Goal: Task Accomplishment & Management: Manage account settings

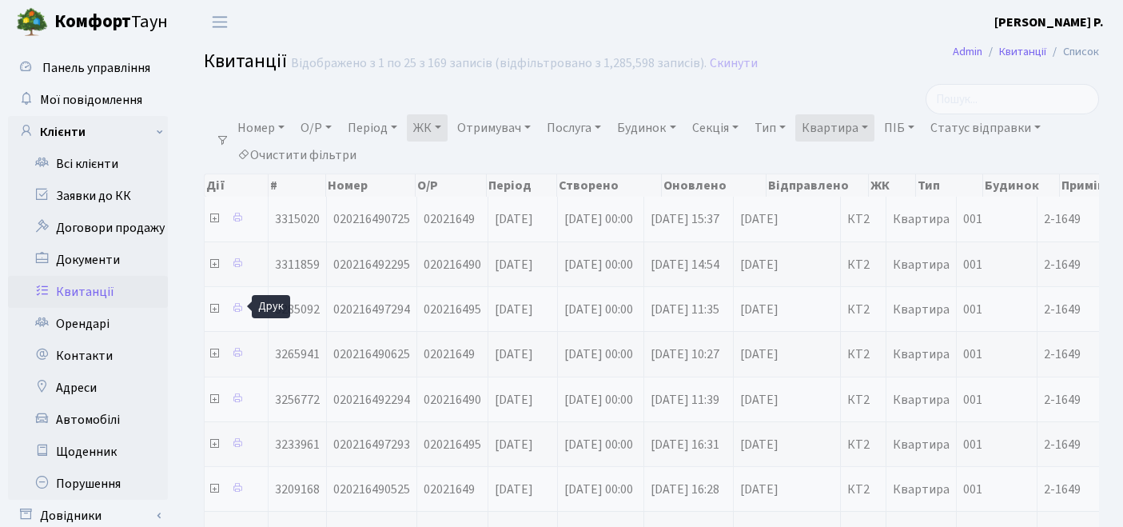
select select "25"
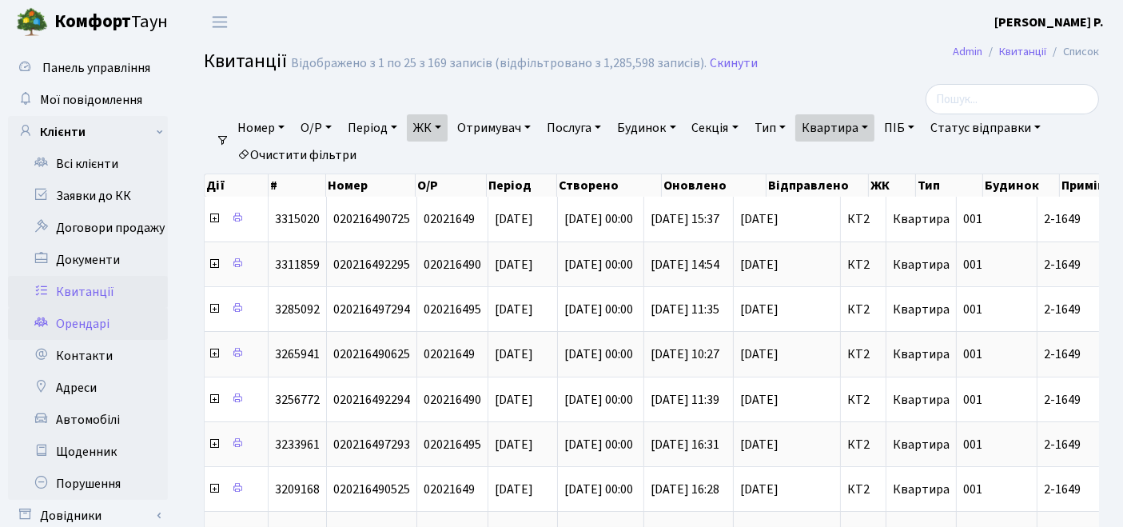
click at [75, 316] on link "Орендарі" at bounding box center [88, 324] width 160 height 32
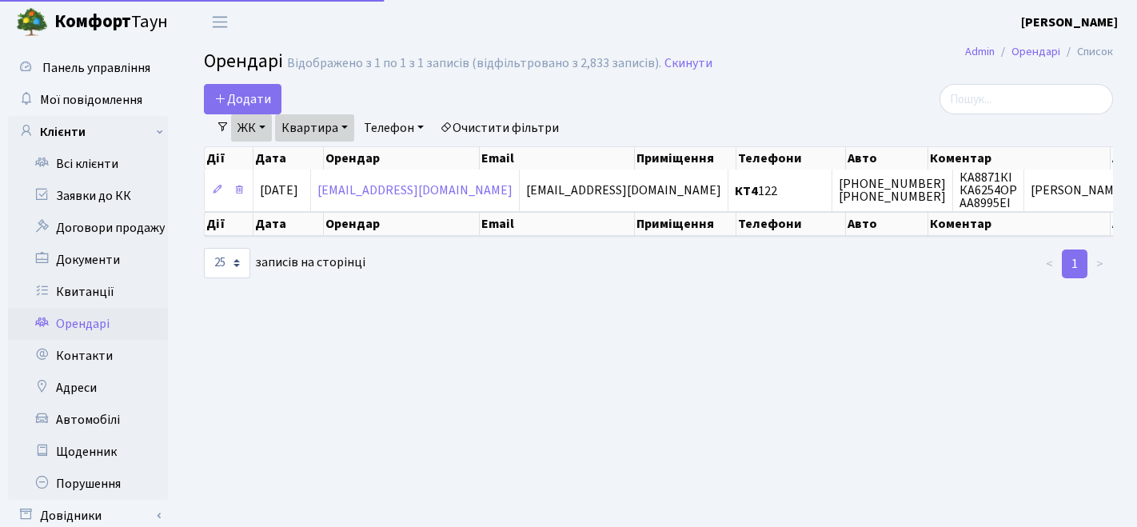
select select "25"
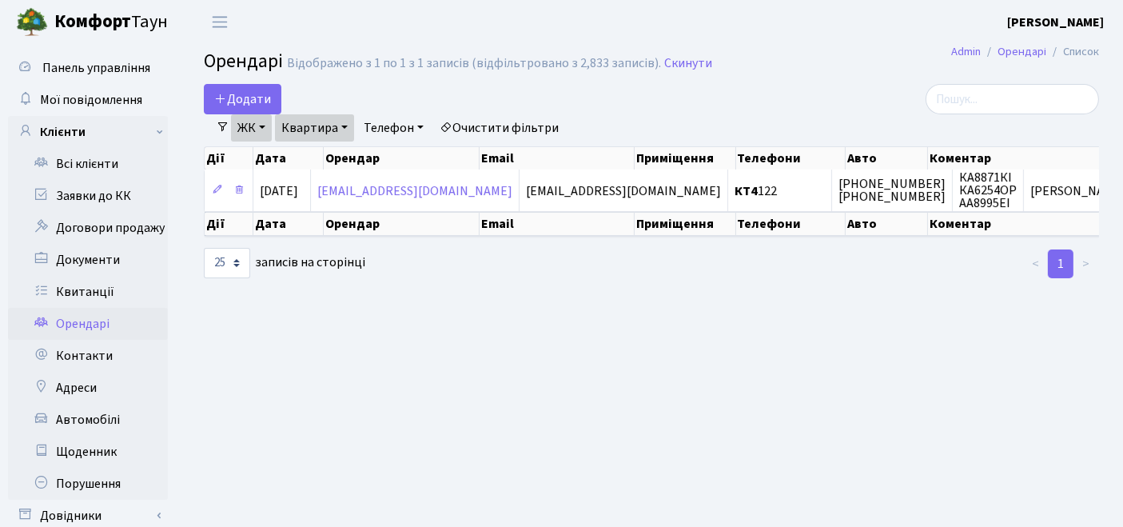
click at [518, 125] on link "Очистити фільтри" at bounding box center [499, 127] width 132 height 27
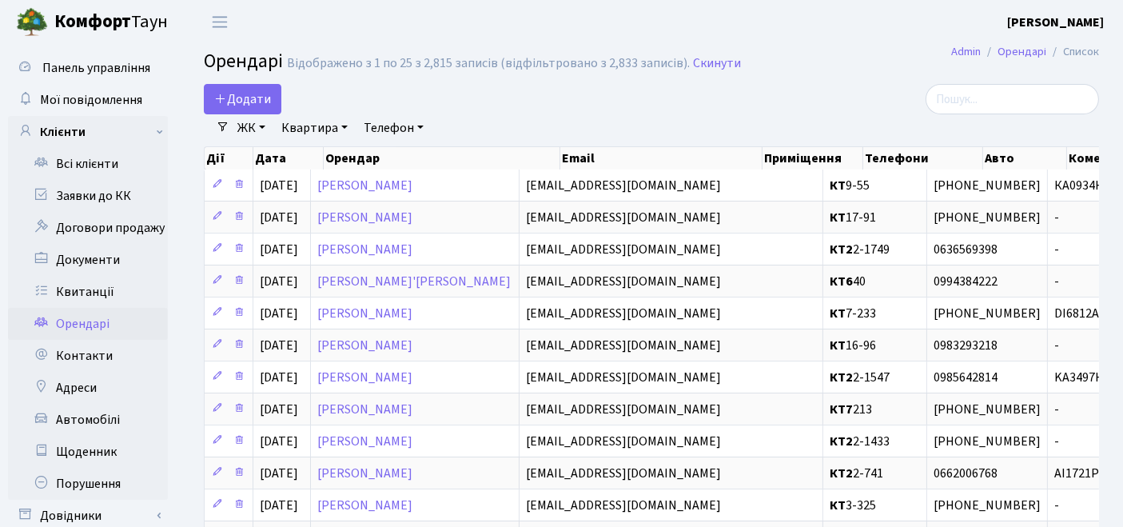
click at [252, 131] on link "ЖК" at bounding box center [251, 127] width 41 height 27
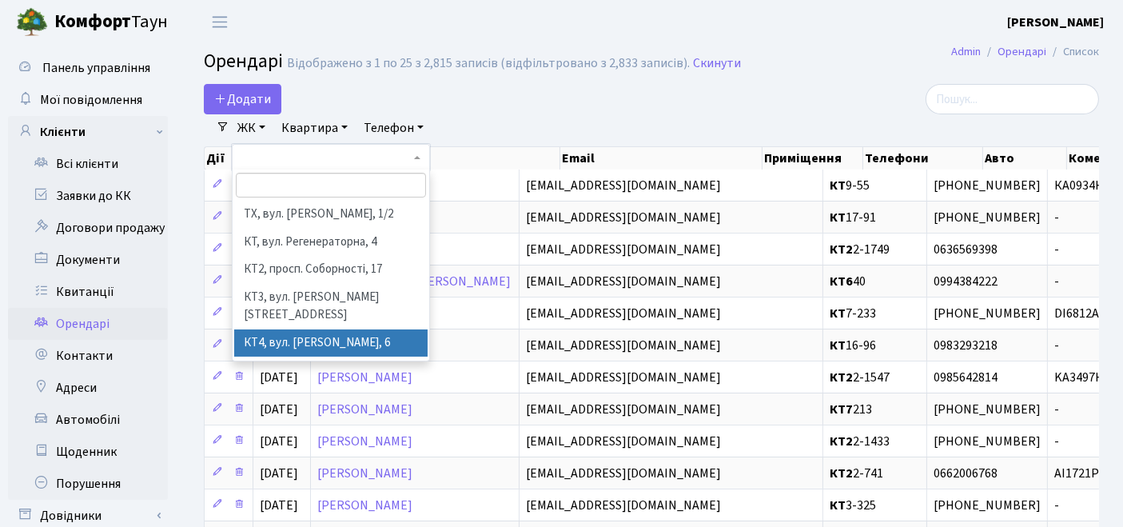
click at [273, 329] on li "КТ4, вул. [PERSON_NAME], 6" at bounding box center [331, 343] width 194 height 28
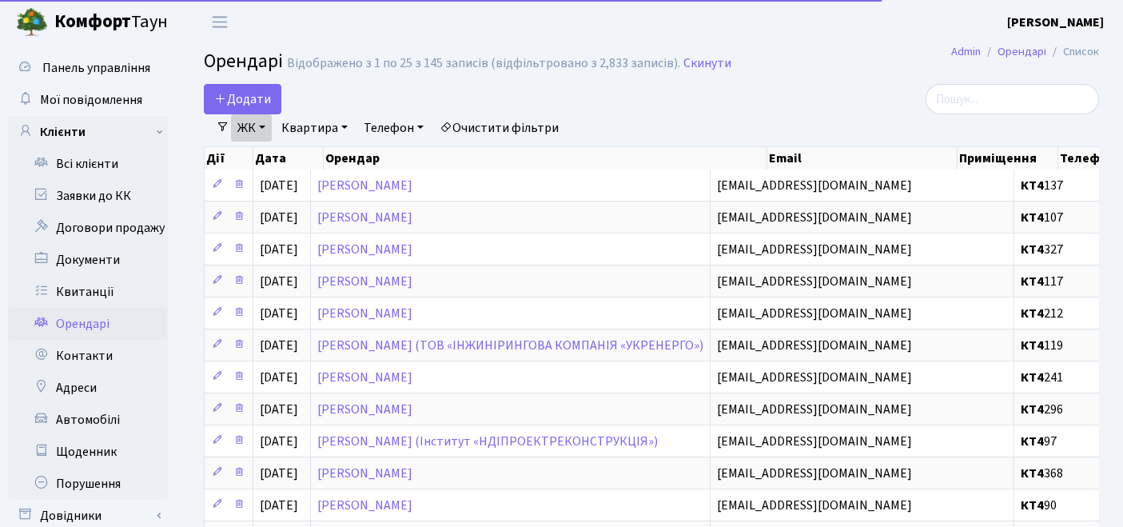
click at [304, 120] on link "Квартира" at bounding box center [314, 127] width 79 height 27
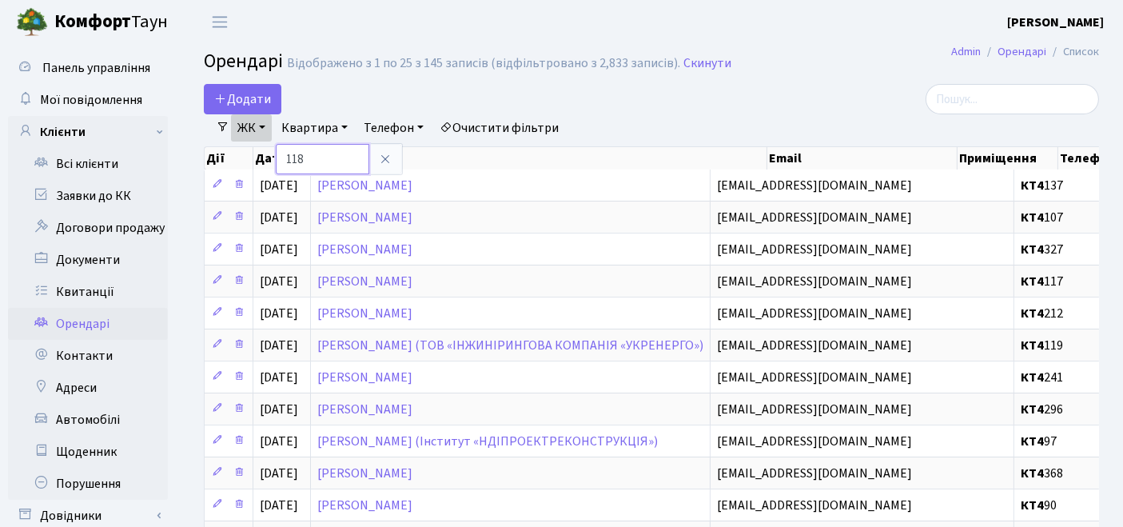
type input "118"
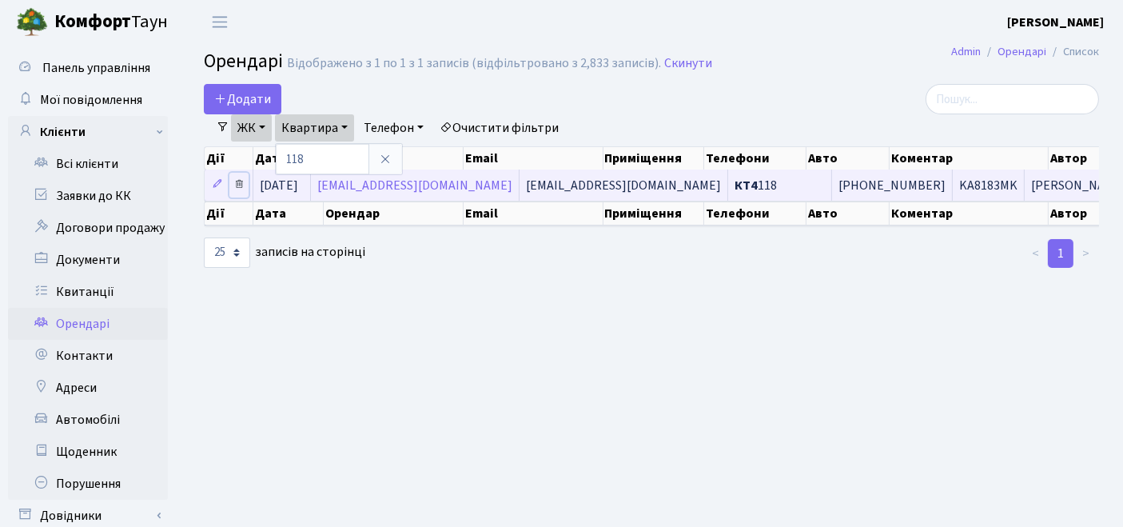
click at [241, 178] on icon at bounding box center [238, 183] width 11 height 11
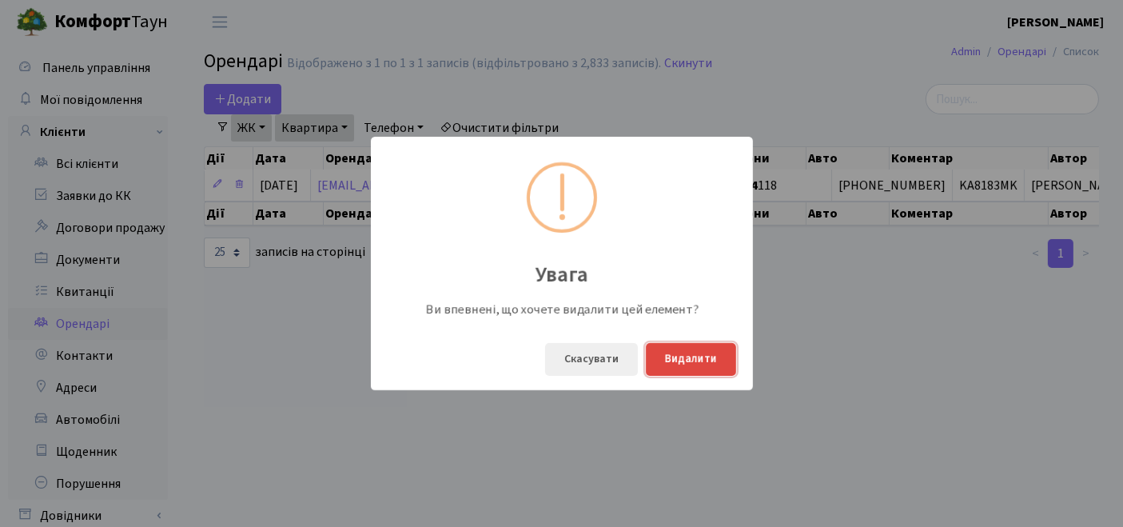
click at [682, 357] on button "Видалити" at bounding box center [691, 359] width 90 height 33
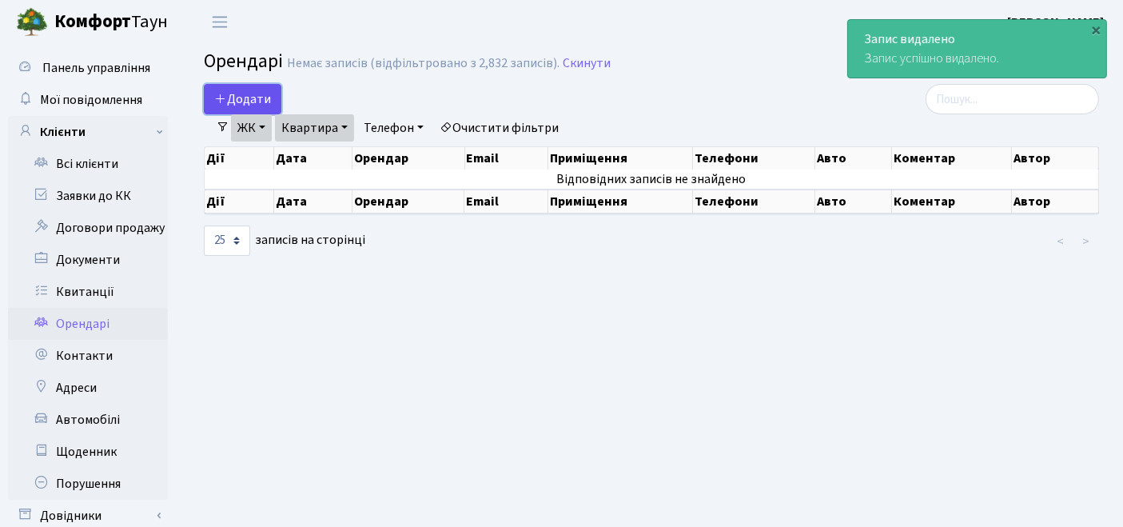
click at [241, 99] on span "Додати" at bounding box center [242, 99] width 57 height 18
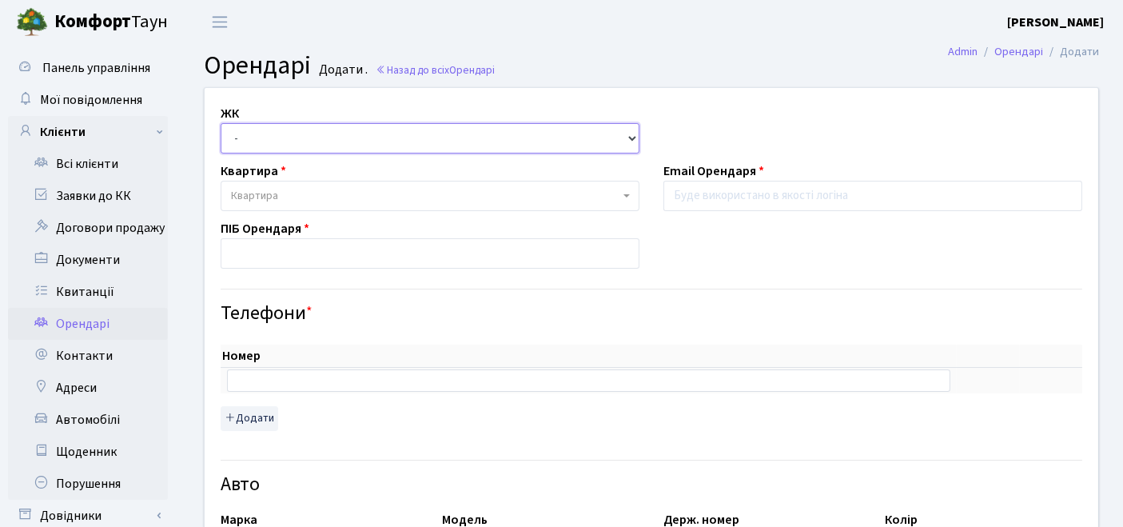
click at [321, 147] on select "- ТХ, вул. Ділова, 1/2 КТ, вул. Регенераторна, 4 КТ2, просп. Соборності, 17 КТ3…" at bounding box center [430, 138] width 419 height 30
select select "302"
click at [221, 123] on select "- ТХ, вул. Ділова, 1/2 КТ, вул. Регенераторна, 4 КТ2, просп. Соборності, 17 КТ3…" at bounding box center [430, 138] width 419 height 30
click at [304, 200] on span "Квартира" at bounding box center [425, 196] width 388 height 16
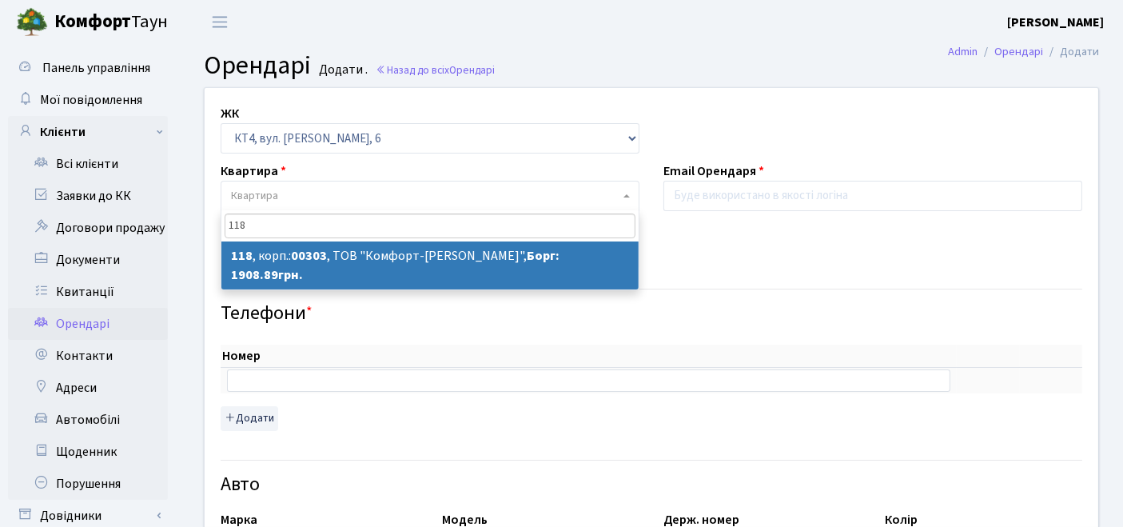
type input "118"
select select "16844"
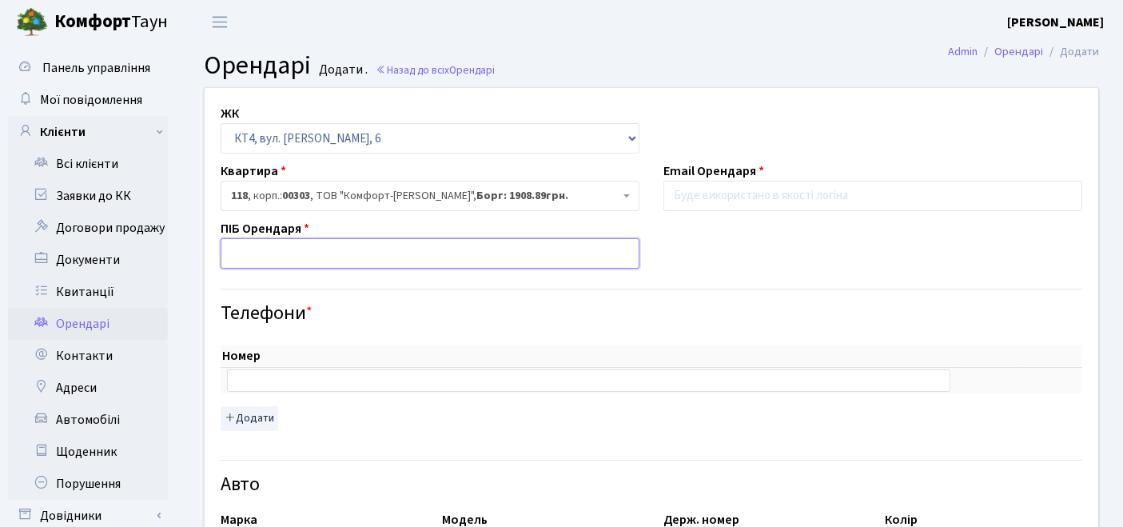
click at [304, 258] on input "text" at bounding box center [430, 253] width 419 height 30
type input "Мартиненко Іван Олександрович"
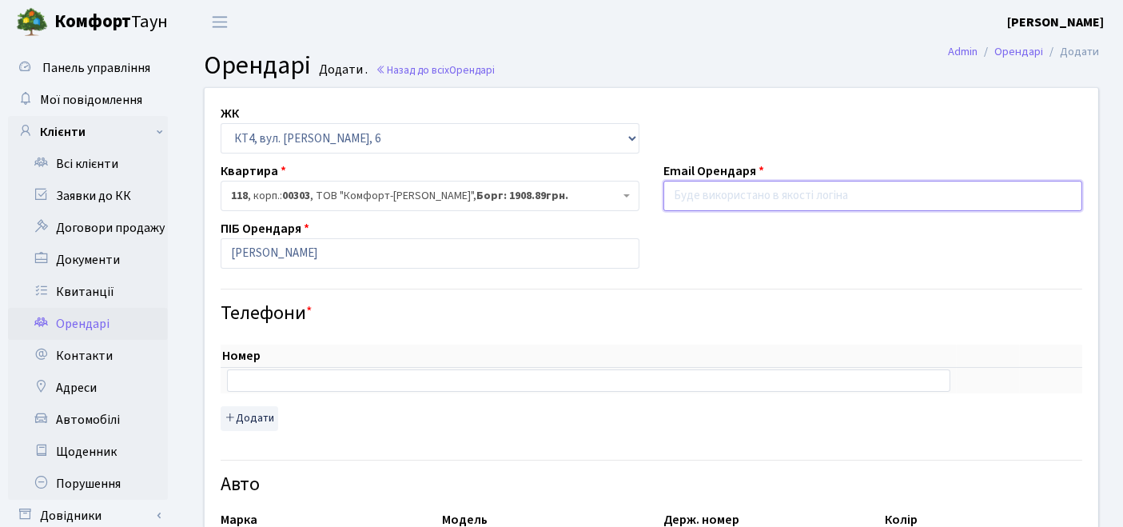
click at [816, 195] on input "email" at bounding box center [872, 196] width 419 height 30
paste input "martynenko.vanja@gmail.com"
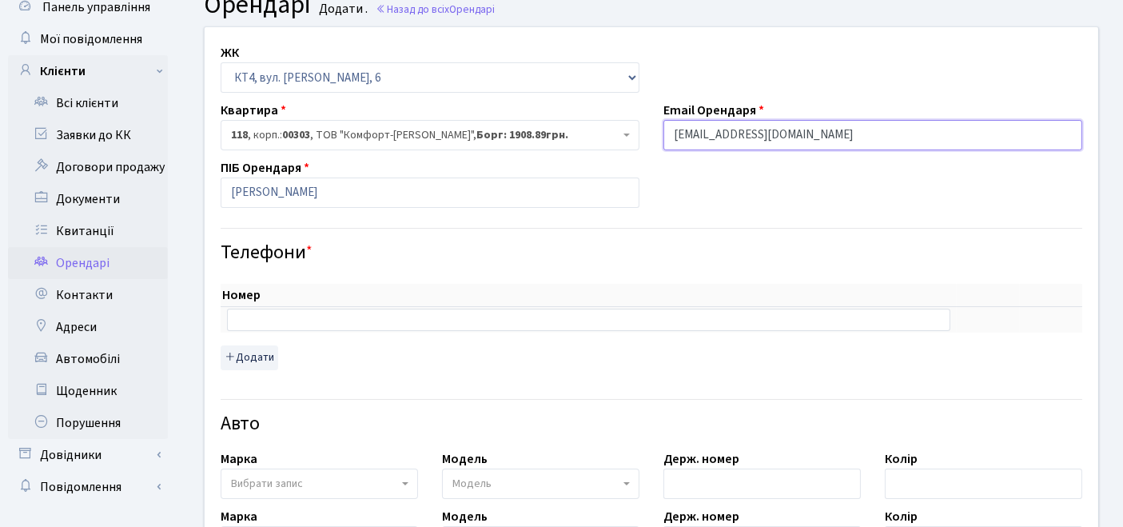
scroll to position [89, 0]
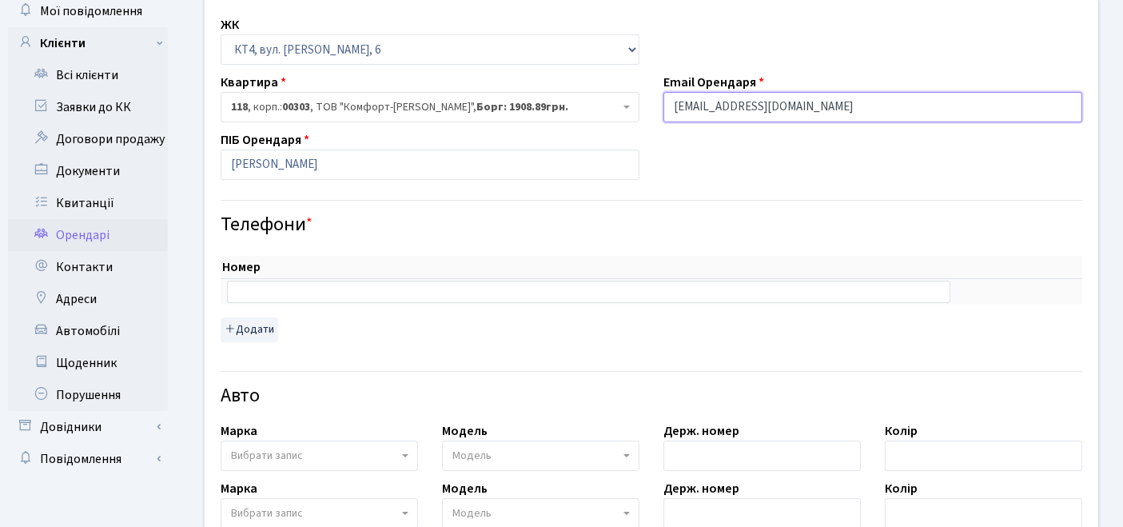
type input "martynenko.vanja@gmail.com"
click at [392, 291] on input "text" at bounding box center [588, 292] width 723 height 22
click at [424, 296] on input "text" at bounding box center [588, 292] width 723 height 22
paste input "+380668468087"
type input "+380668468087"
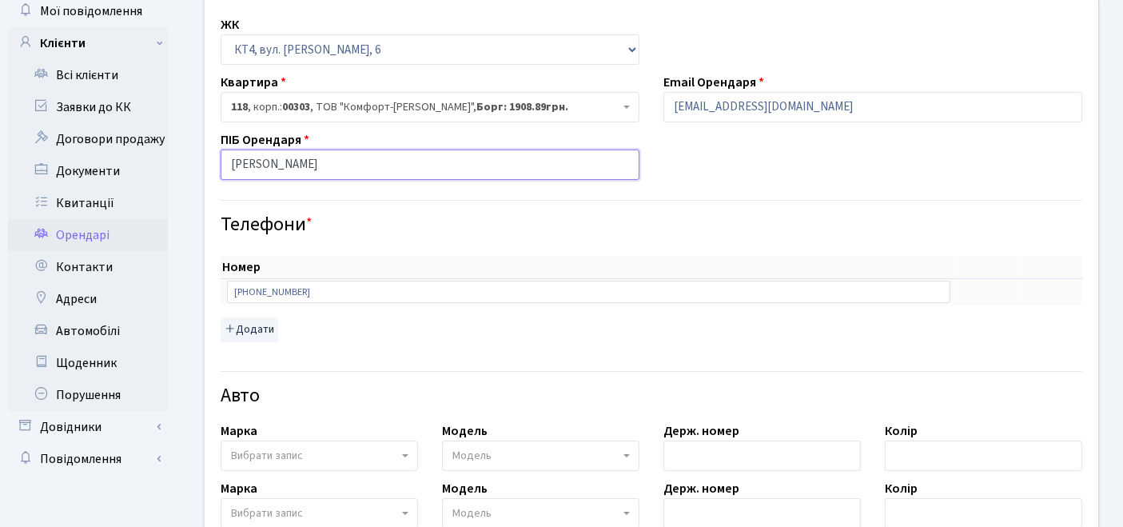
drag, startPoint x: 411, startPoint y: 165, endPoint x: 198, endPoint y: 169, distance: 212.6
click at [198, 169] on div "ЖК - ТХ, вул. Ділова, 1/2 КТ, вул. Регенераторна, 4 КТ2, просп. Соборності, 17 …" at bounding box center [652, 473] width 918 height 948
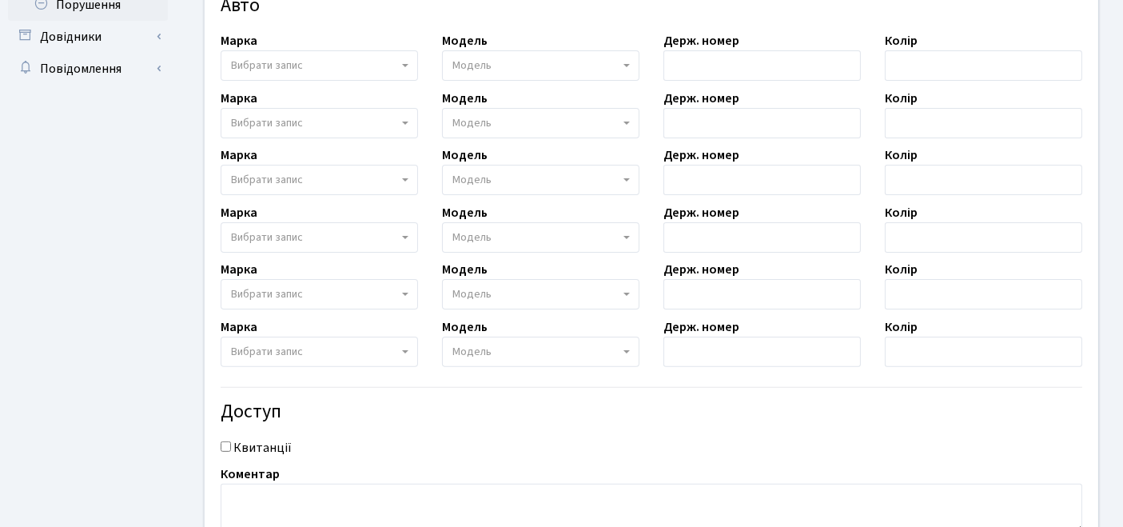
scroll to position [532, 0]
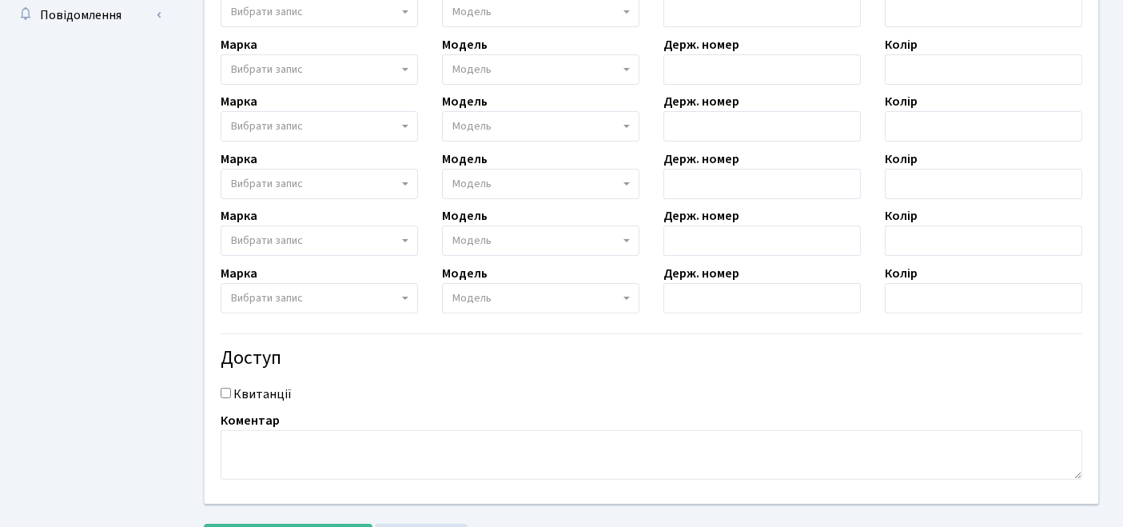
click at [225, 390] on input "Квитанції" at bounding box center [226, 393] width 10 height 10
checkbox input "true"
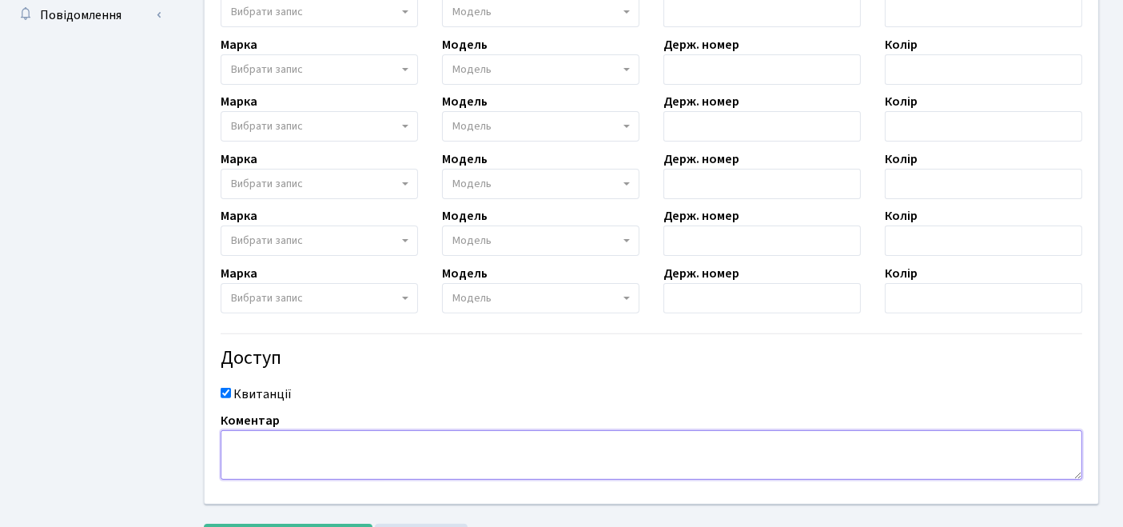
click at [252, 447] on textarea at bounding box center [652, 455] width 862 height 50
paste textarea "Мартиненко Іван Олександрович"
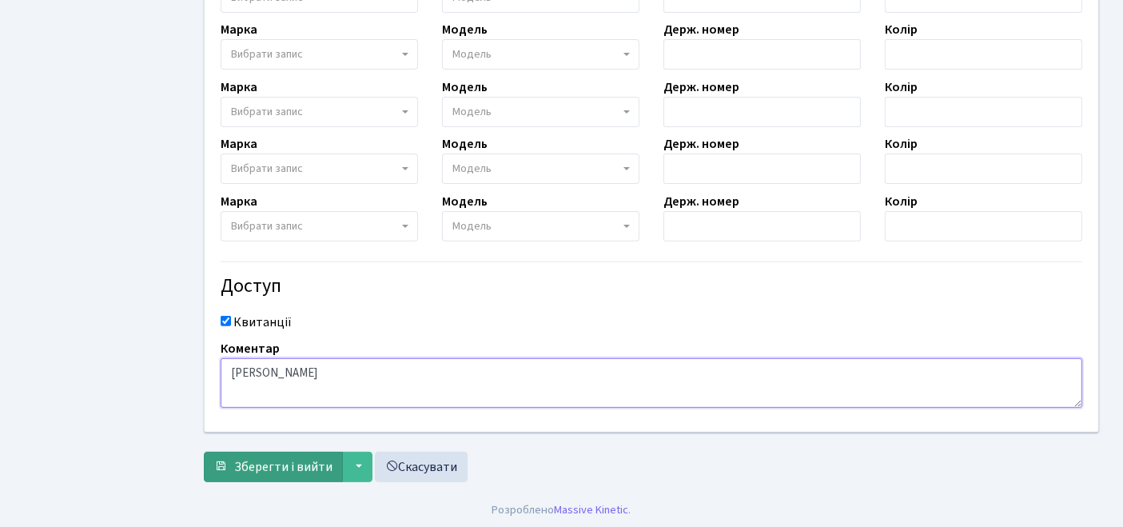
type textarea "Мартиненко Іван Олександрович"
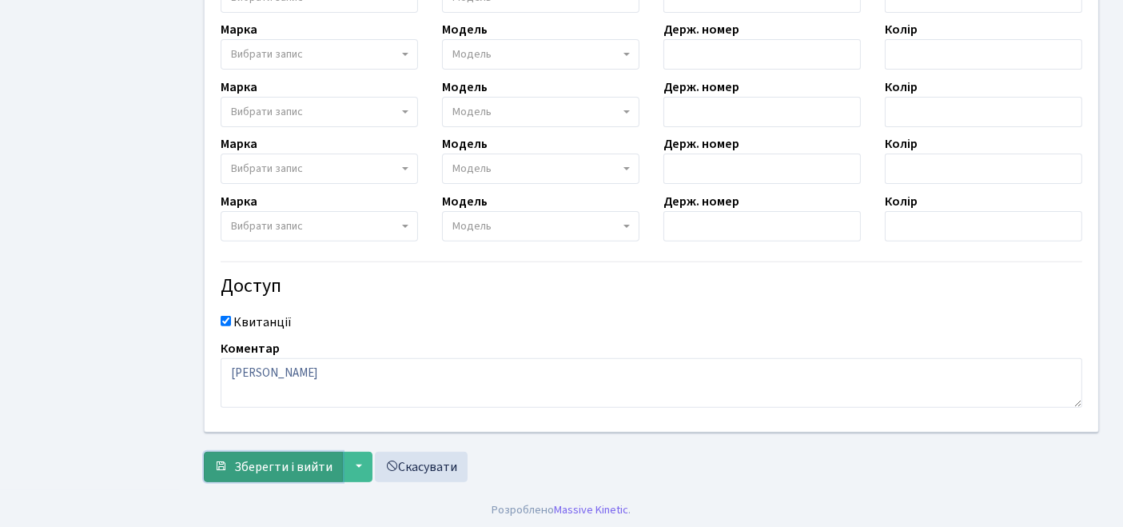
click at [263, 463] on span "Зберегти і вийти" at bounding box center [283, 467] width 98 height 18
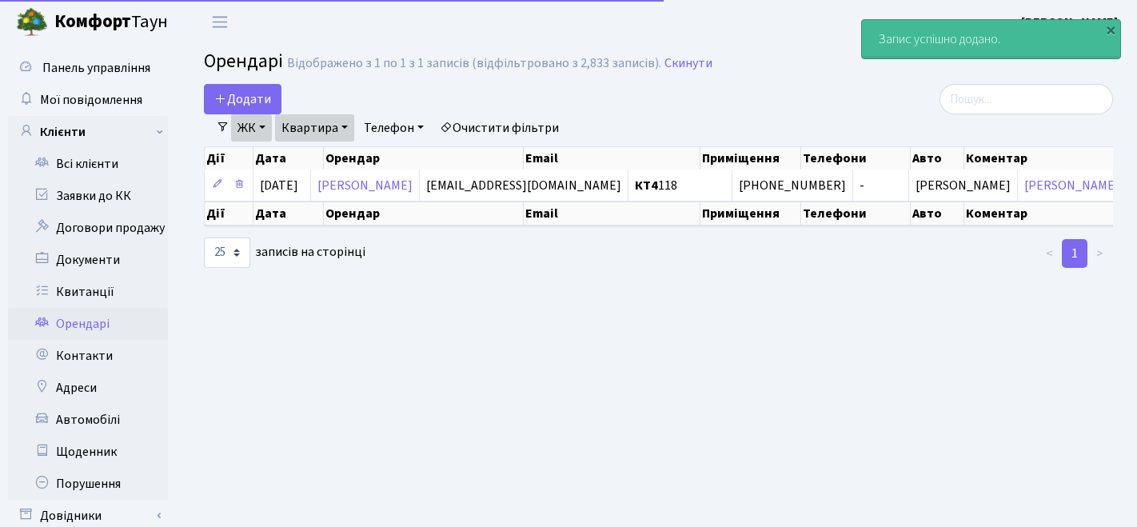
select select "25"
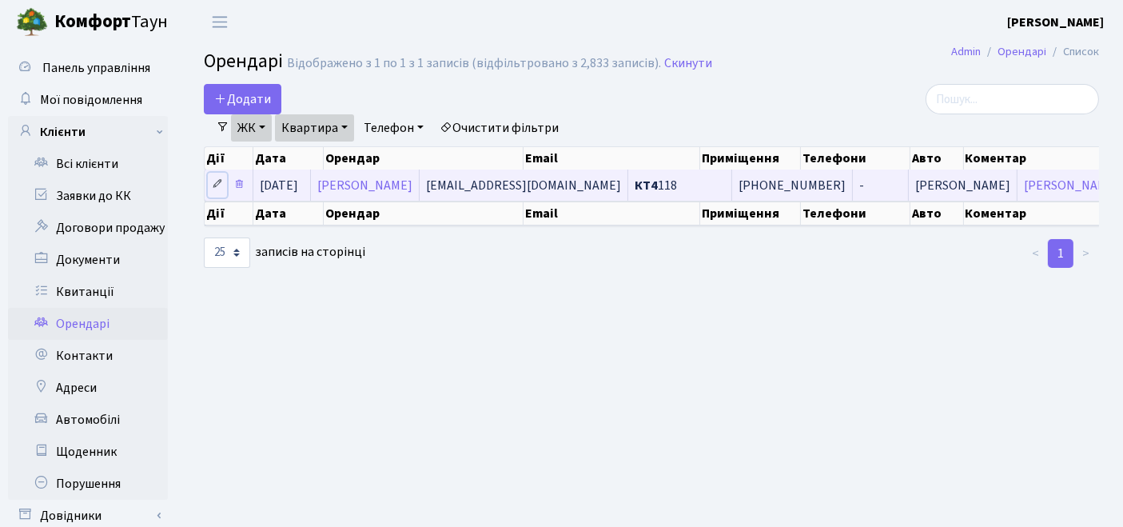
click at [213, 178] on icon at bounding box center [217, 183] width 11 height 11
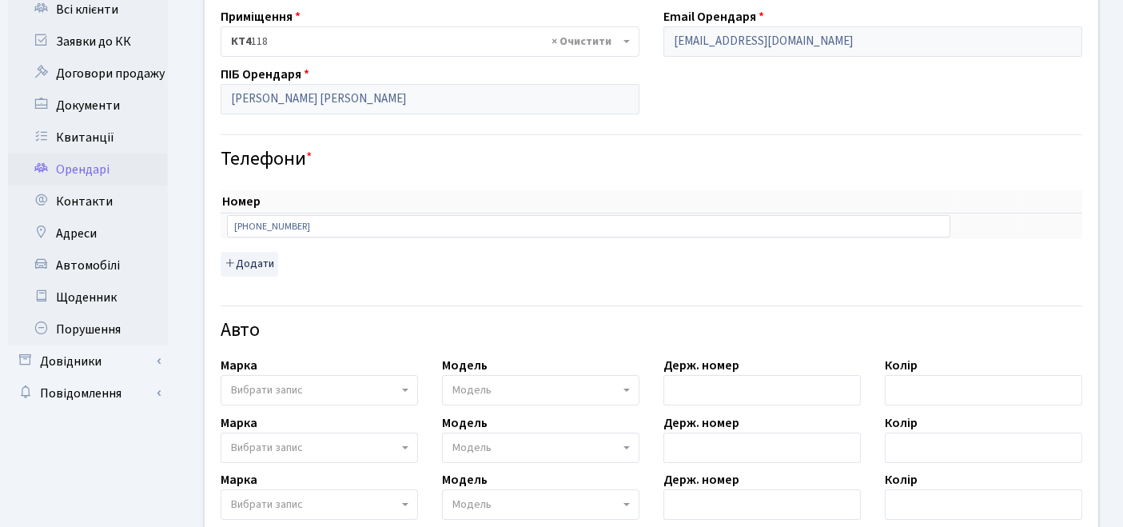
scroll to position [177, 0]
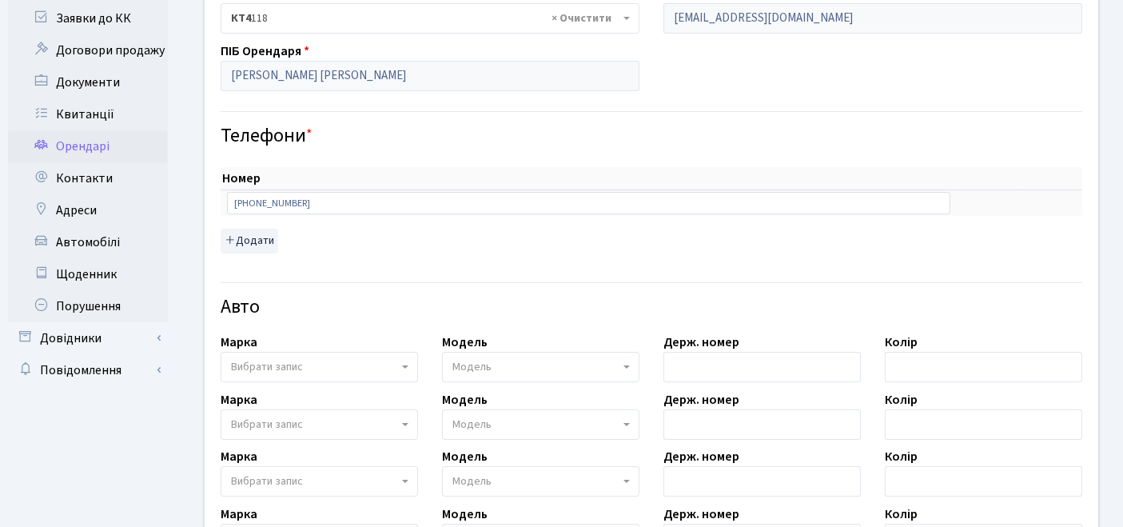
click at [309, 361] on span "Вибрати запис" at bounding box center [314, 367] width 167 height 16
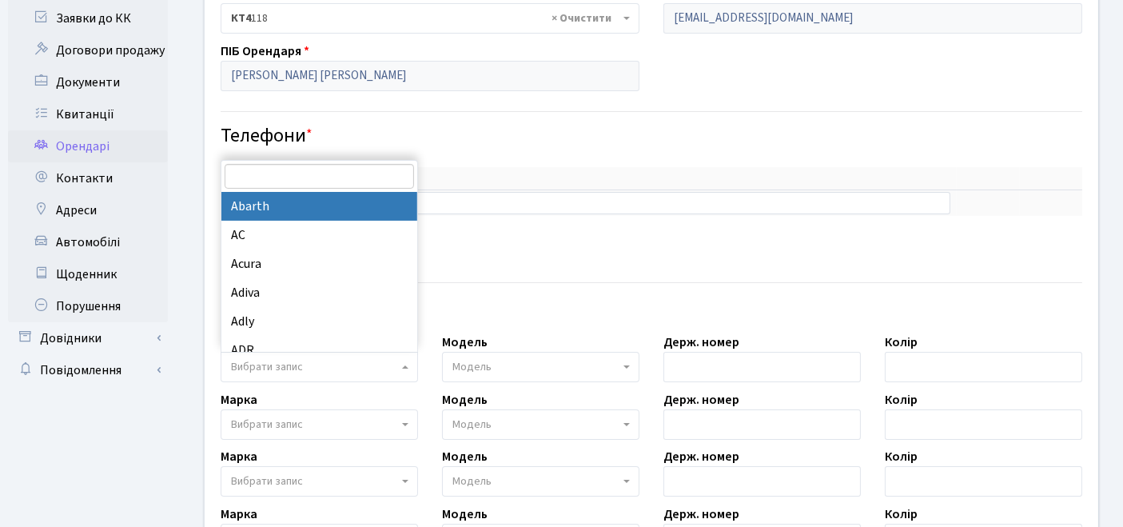
click at [302, 180] on input "search" at bounding box center [319, 176] width 189 height 25
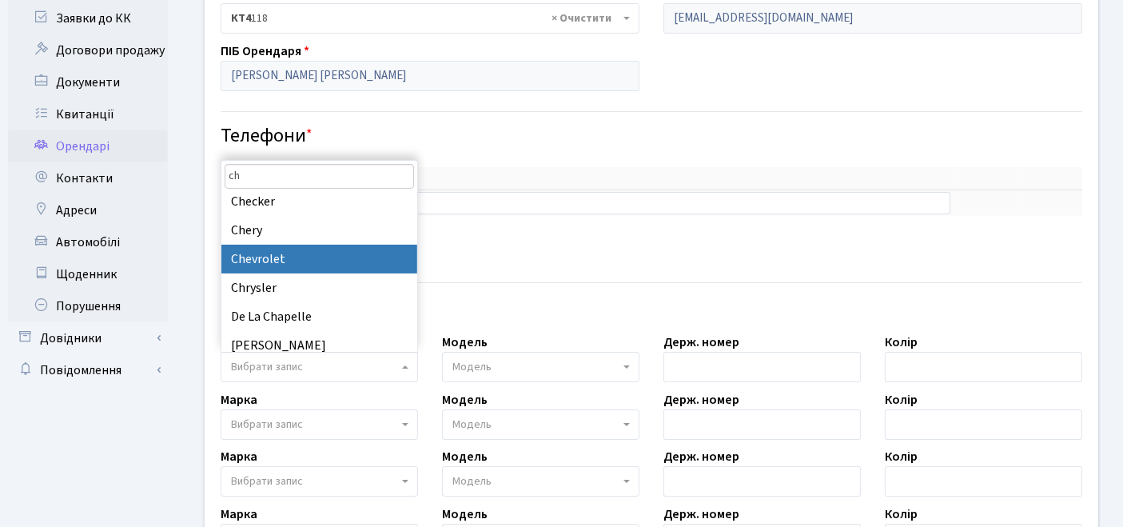
type input "ch"
select select "30"
select select
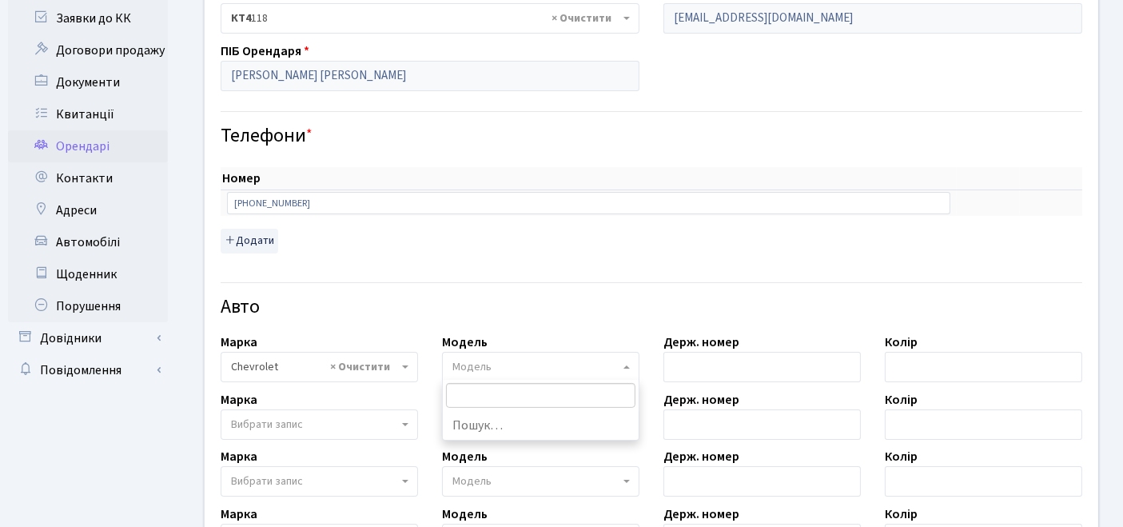
click at [480, 364] on span "Модель" at bounding box center [471, 367] width 39 height 16
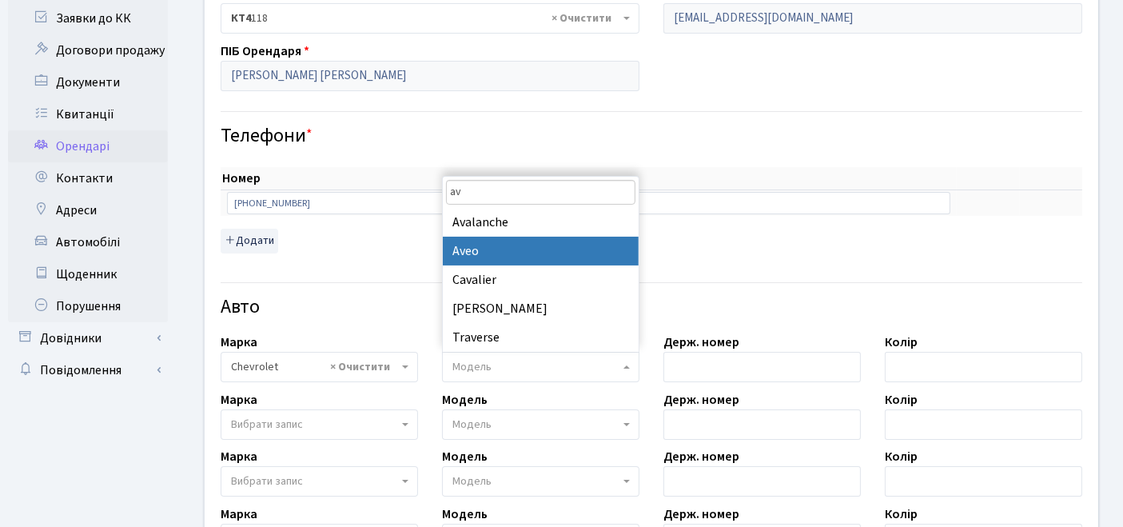
type input "av"
select select "325"
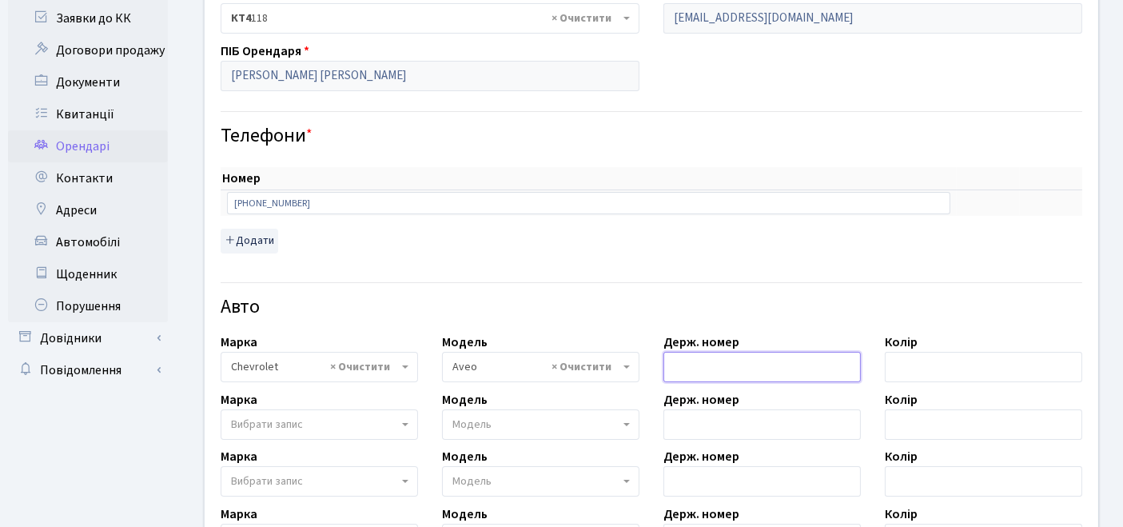
click at [778, 367] on input "text" at bounding box center [761, 367] width 197 height 30
paste input "ВІ 9132 ВН"
click at [687, 367] on input "ВІ 9132 ВН" at bounding box center [761, 367] width 197 height 30
click at [709, 365] on input "ВІ9132 ВН" at bounding box center [761, 367] width 197 height 30
type input "ВІ9132ВН"
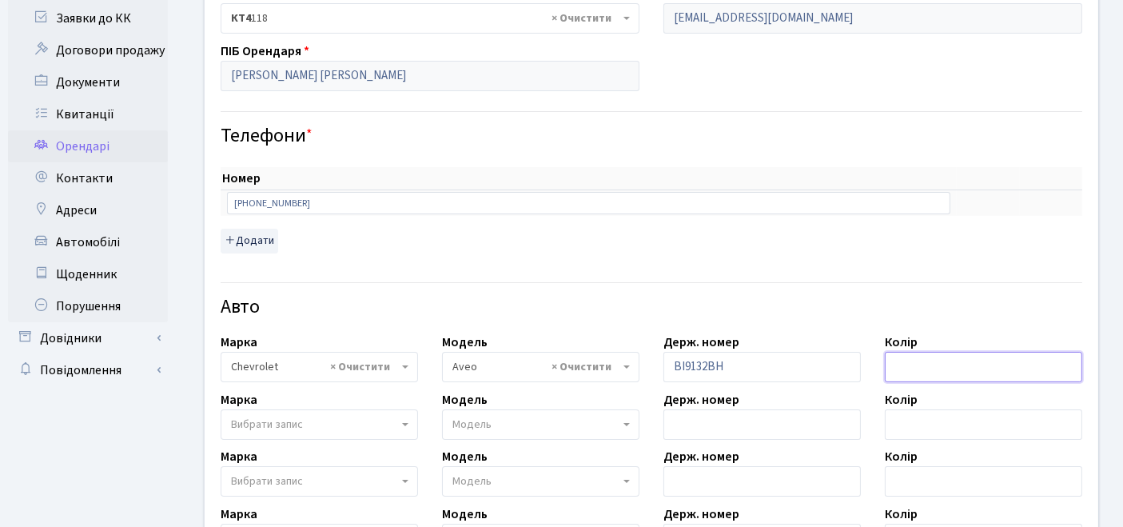
click at [904, 361] on input "text" at bounding box center [983, 367] width 197 height 30
type input "c"
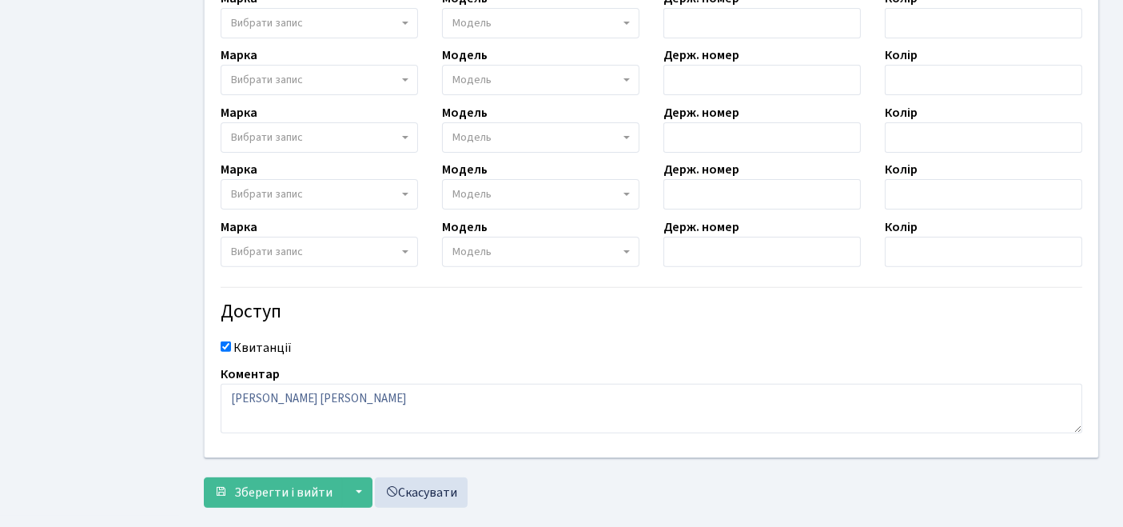
scroll to position [604, 0]
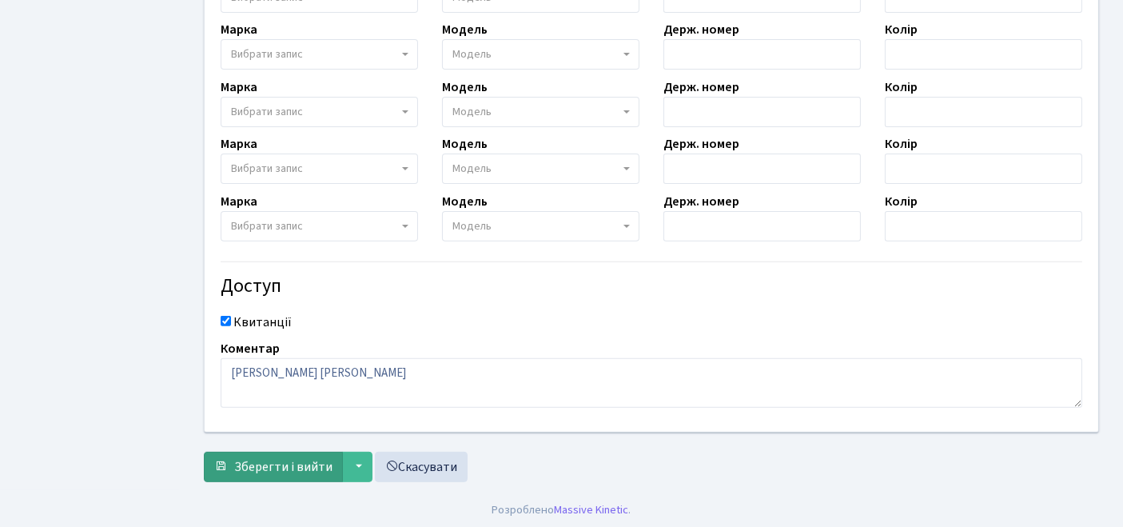
type input "сірий"
click at [241, 467] on span "Зберегти і вийти" at bounding box center [283, 467] width 98 height 18
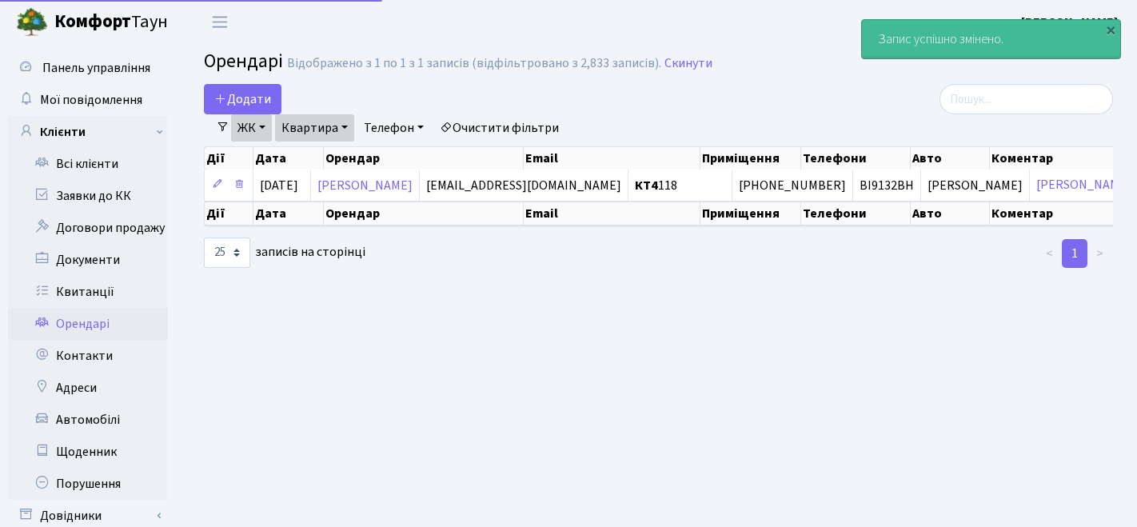
select select "25"
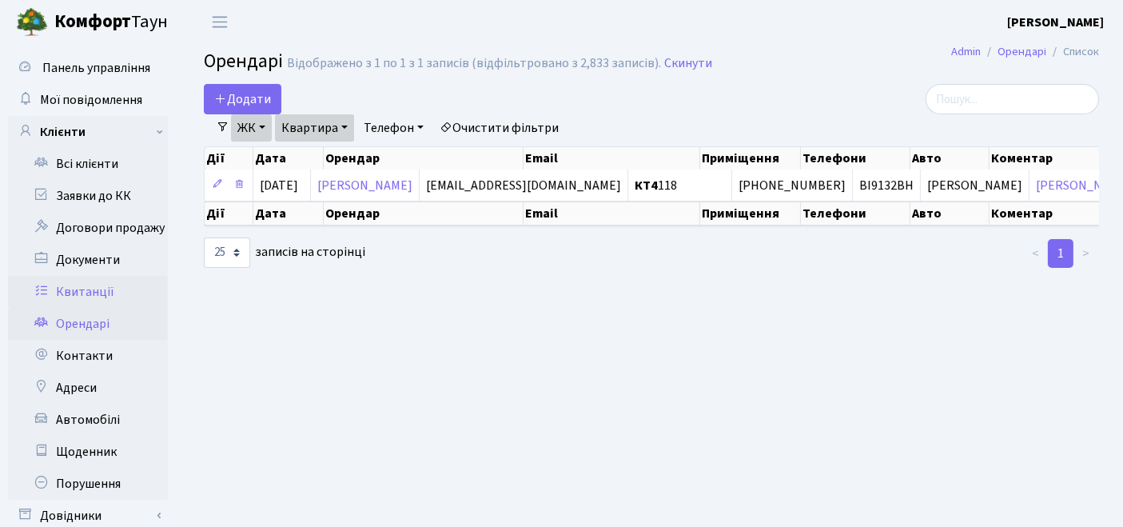
click at [118, 293] on link "Квитанції" at bounding box center [88, 292] width 160 height 32
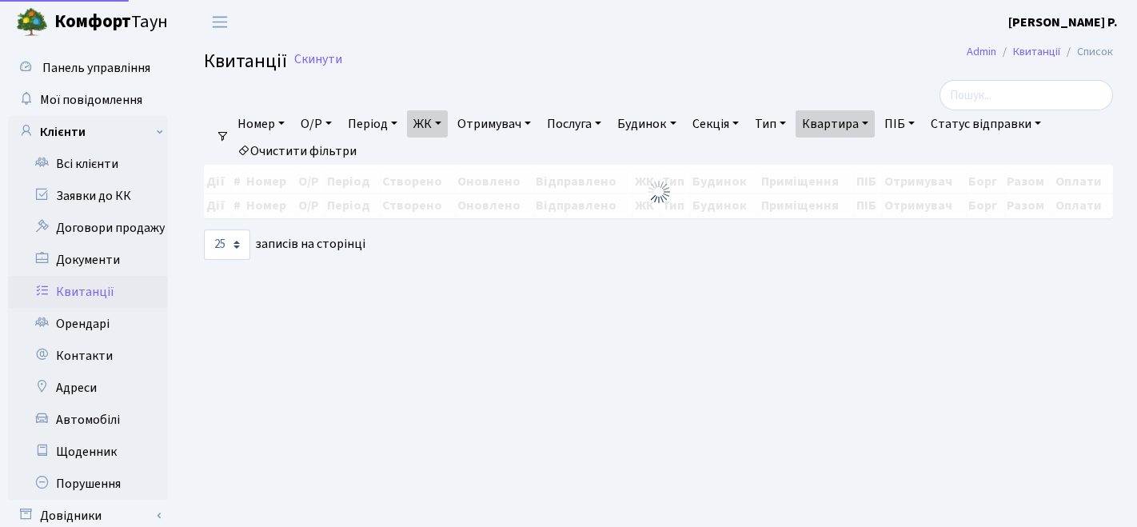
select select "25"
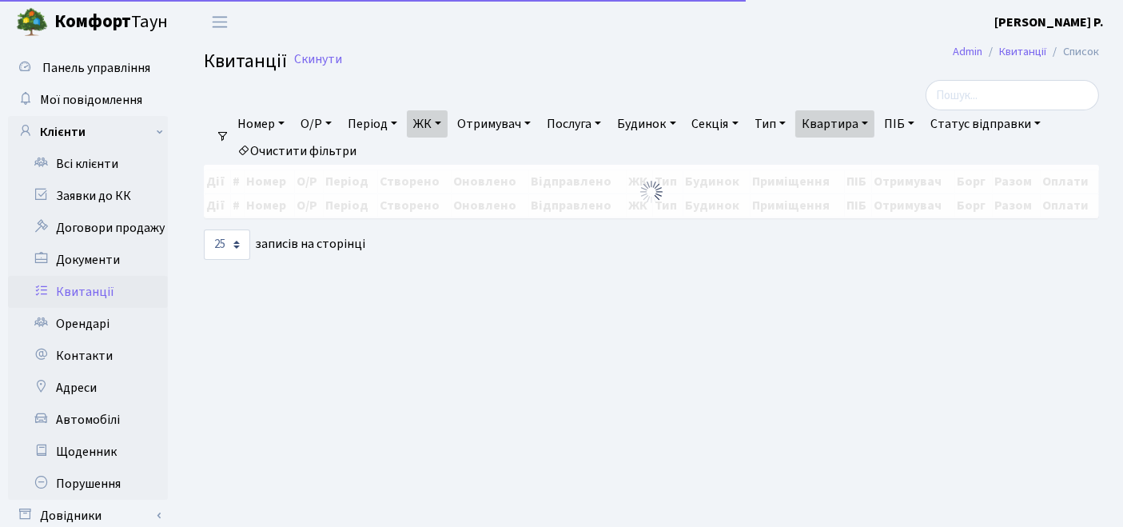
click at [854, 128] on link "Квартира" at bounding box center [834, 123] width 79 height 27
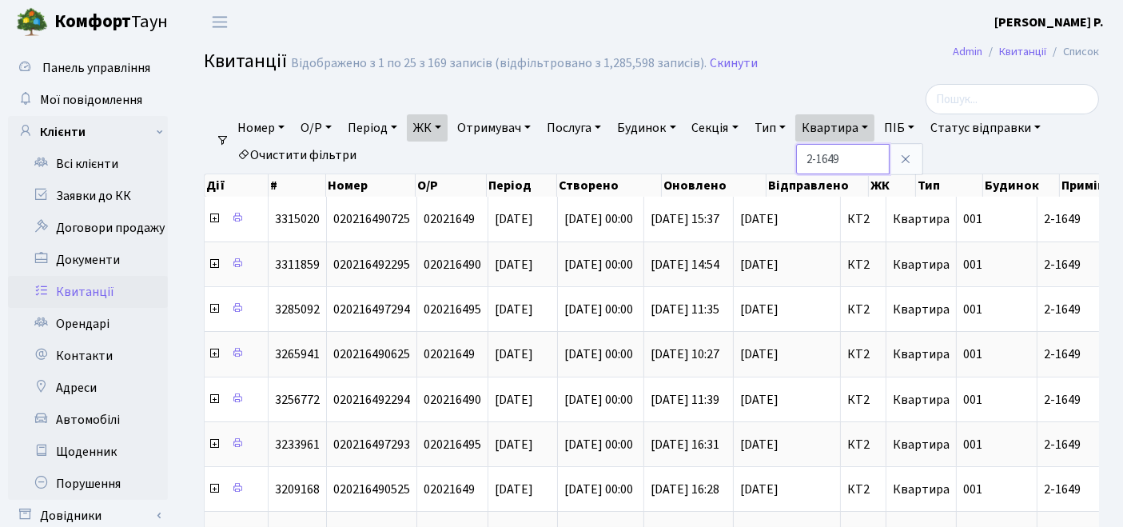
click at [865, 158] on input "2-1649" at bounding box center [843, 159] width 94 height 30
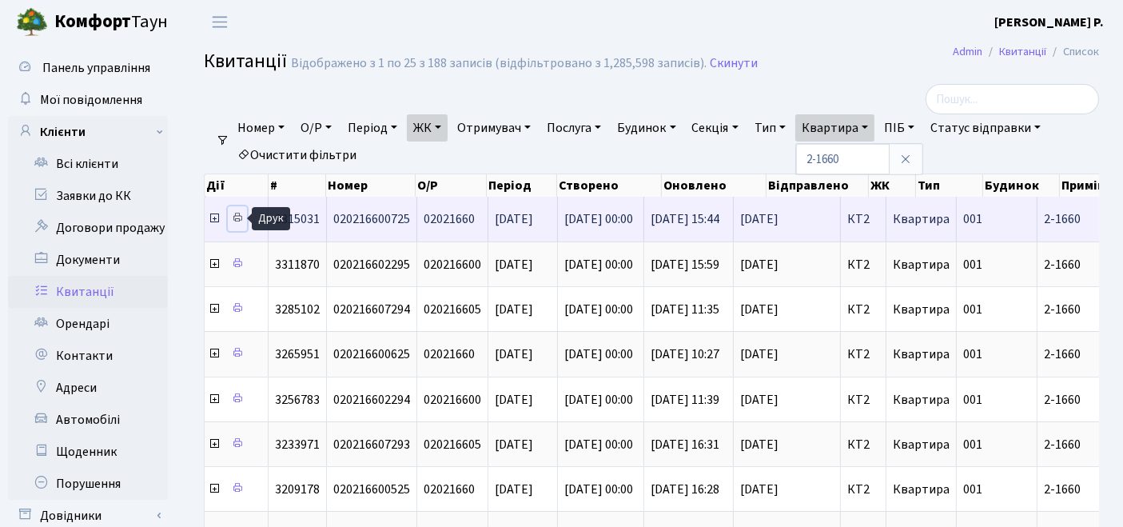
click at [240, 218] on icon at bounding box center [237, 217] width 11 height 11
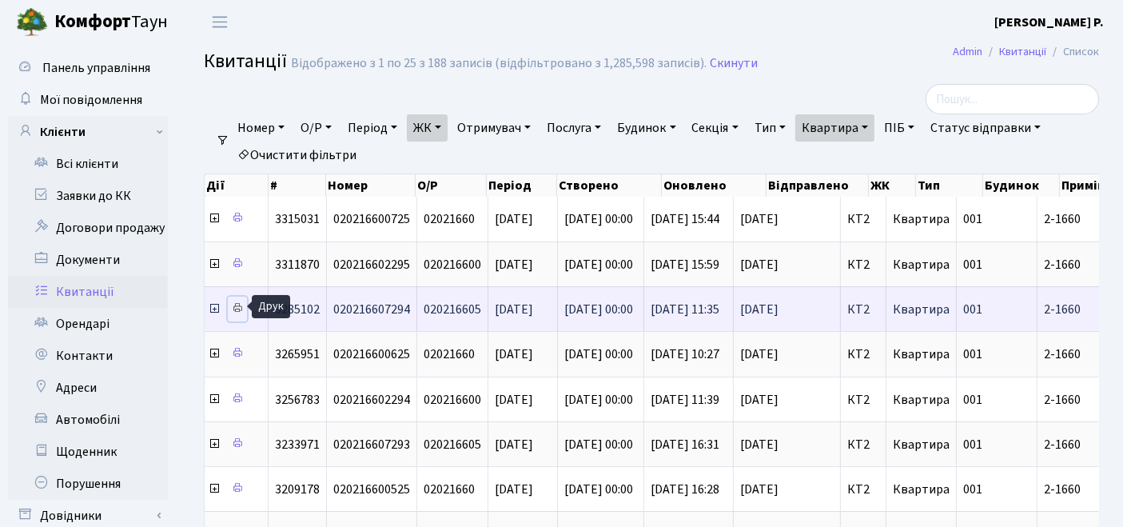
click at [237, 307] on icon at bounding box center [237, 307] width 11 height 11
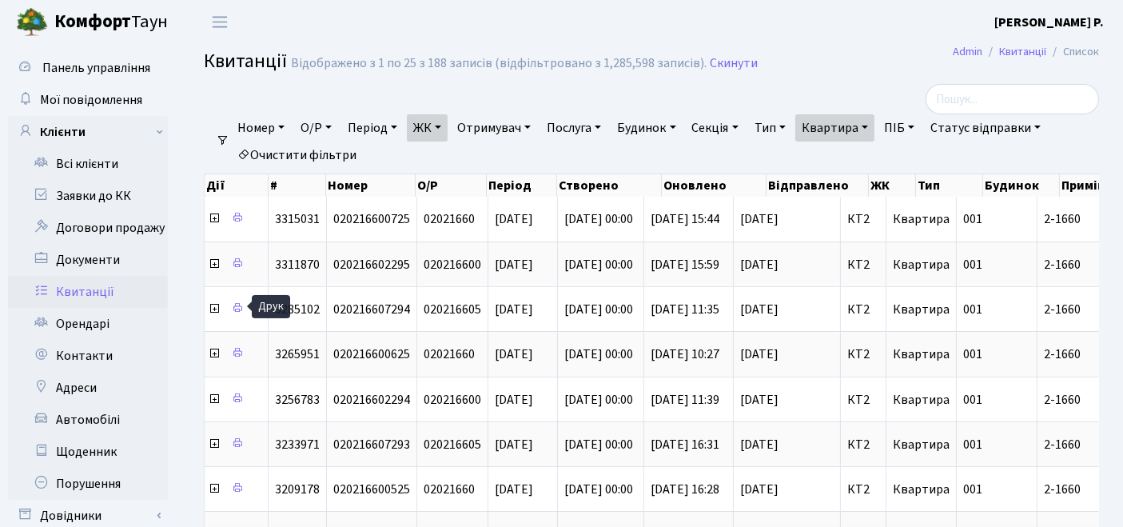
click at [824, 125] on link "Квартира" at bounding box center [834, 127] width 79 height 27
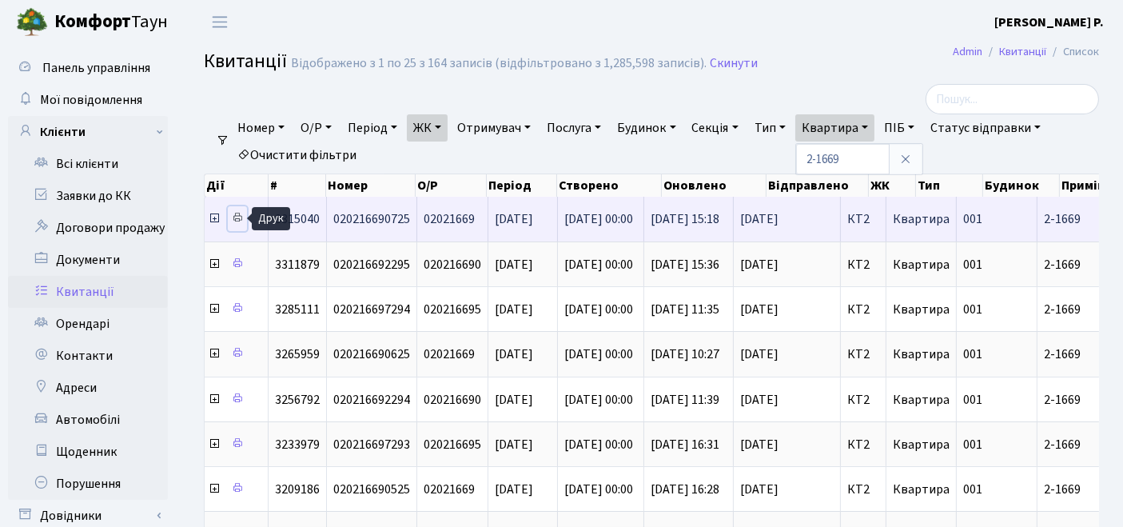
click at [233, 217] on icon at bounding box center [237, 217] width 11 height 11
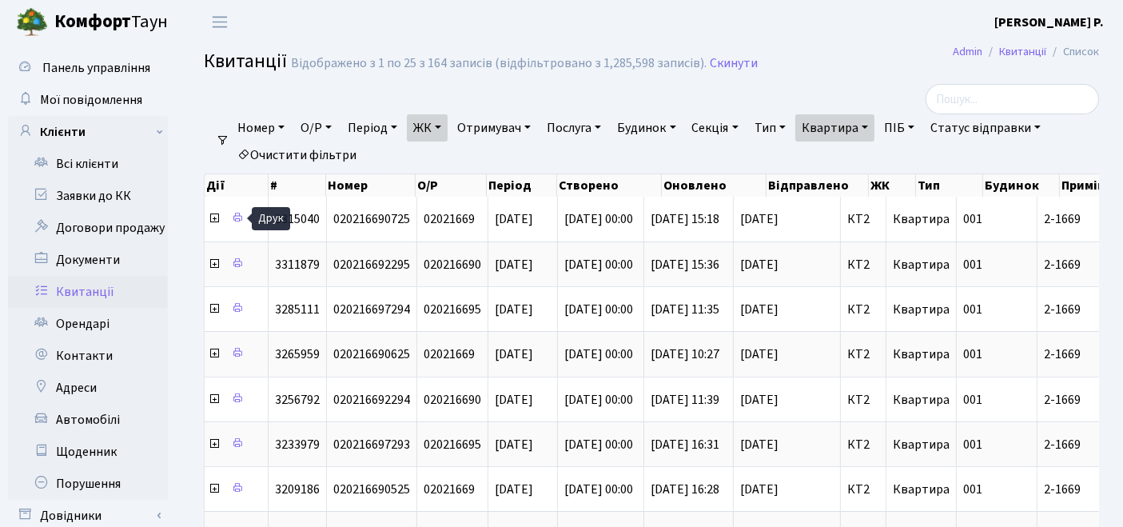
click at [863, 131] on link "Квартира" at bounding box center [834, 127] width 79 height 27
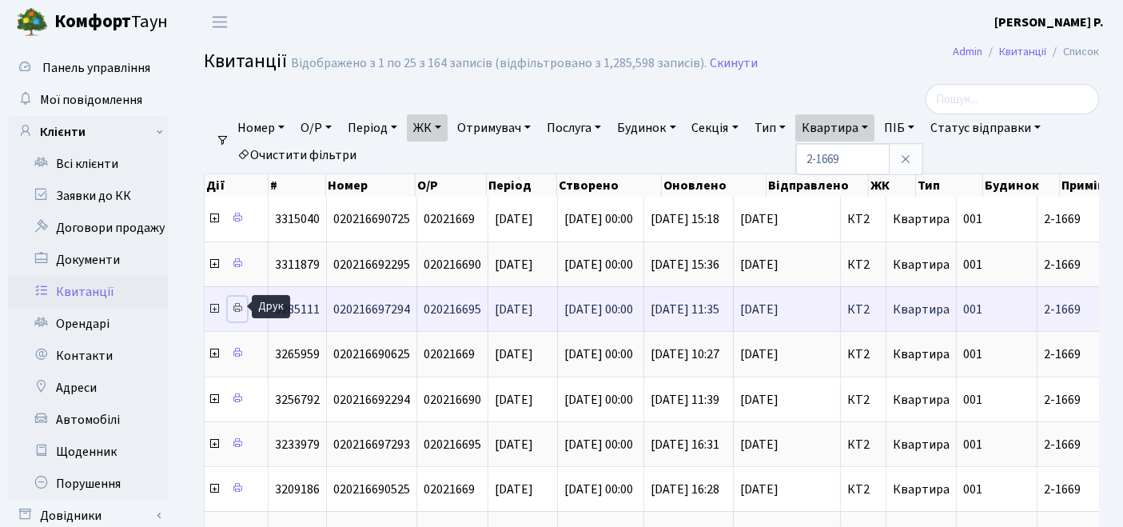
click at [240, 303] on icon at bounding box center [237, 307] width 11 height 11
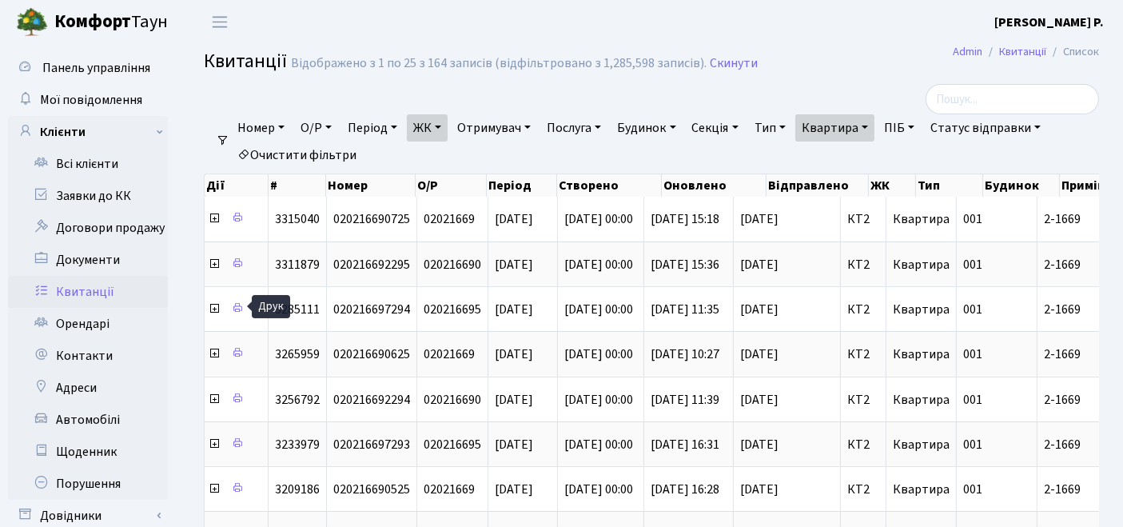
click at [851, 125] on link "Квартира" at bounding box center [834, 127] width 79 height 27
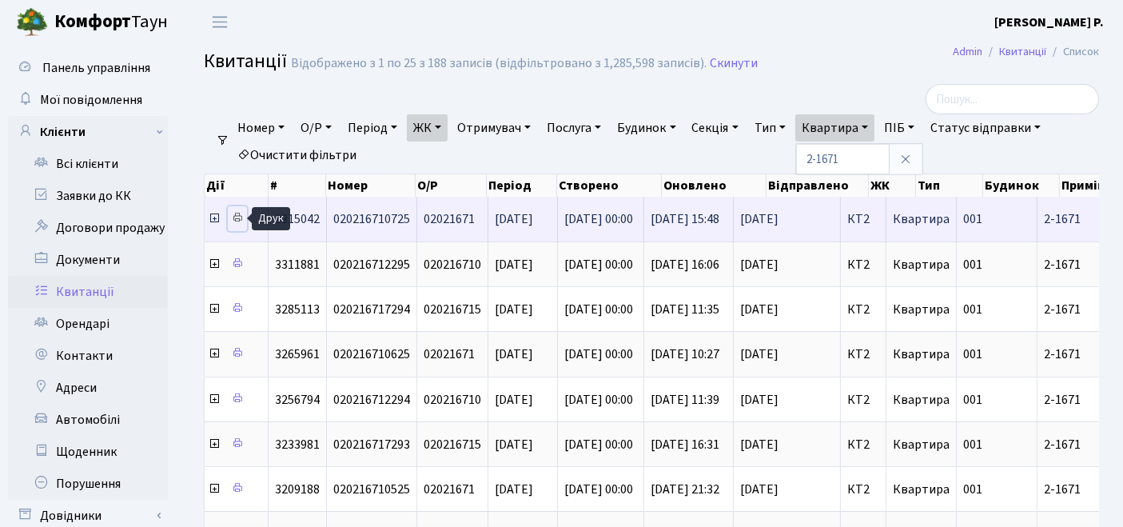
click at [241, 217] on icon at bounding box center [237, 217] width 11 height 11
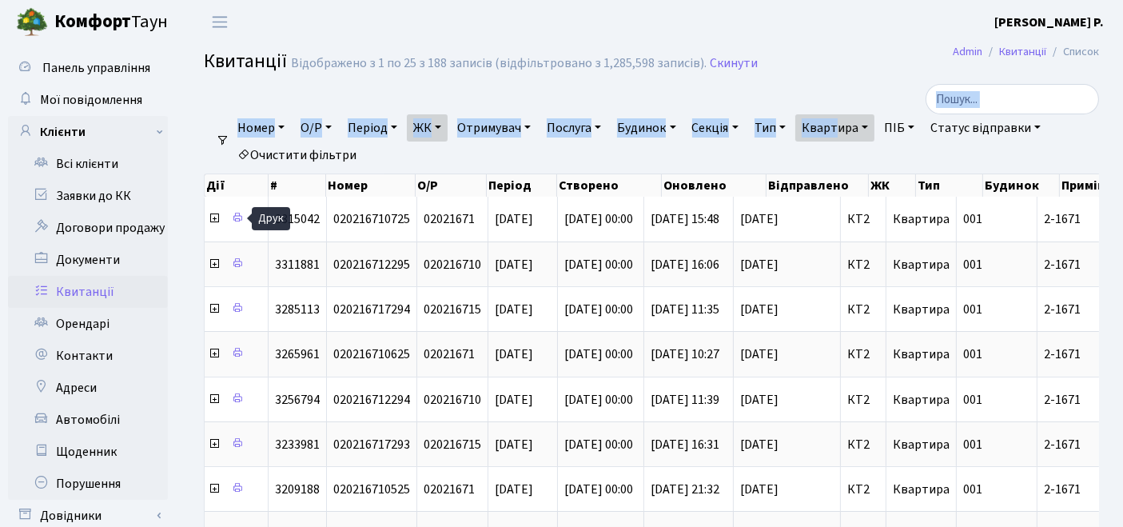
click at [861, 129] on link "Квартира" at bounding box center [834, 127] width 79 height 27
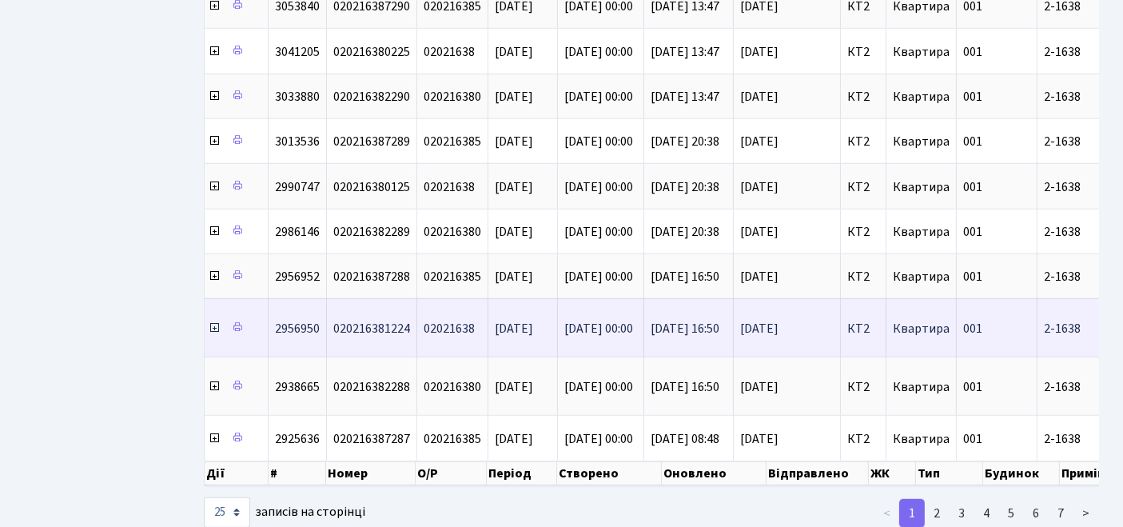
scroll to position [913, 0]
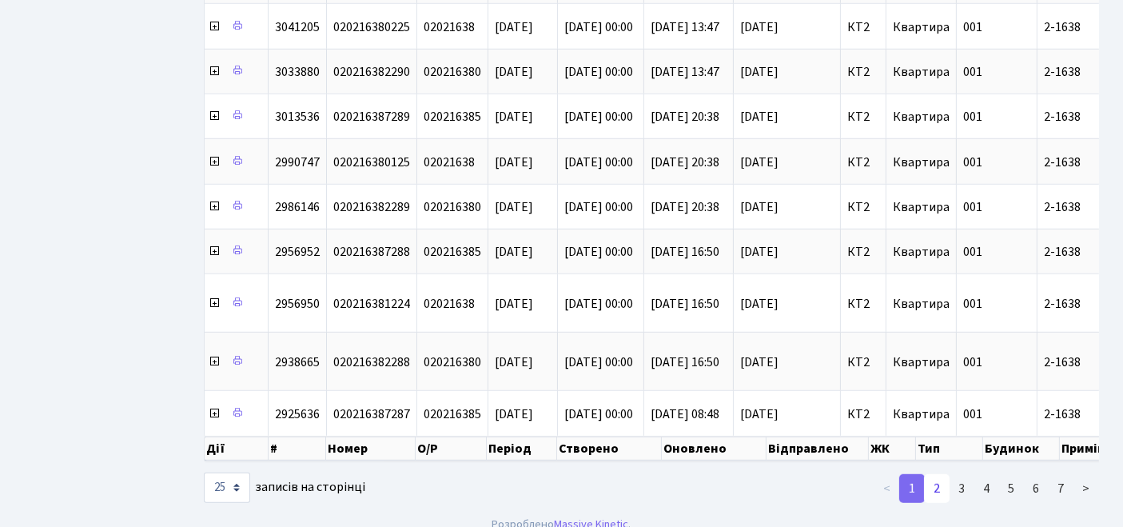
click at [945, 474] on link "2" at bounding box center [937, 488] width 26 height 29
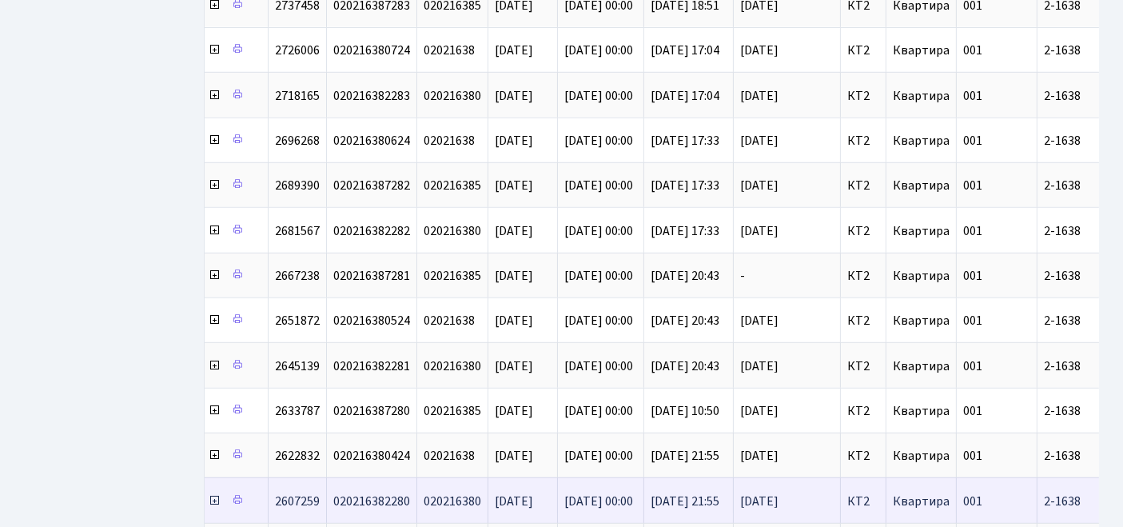
scroll to position [701, 0]
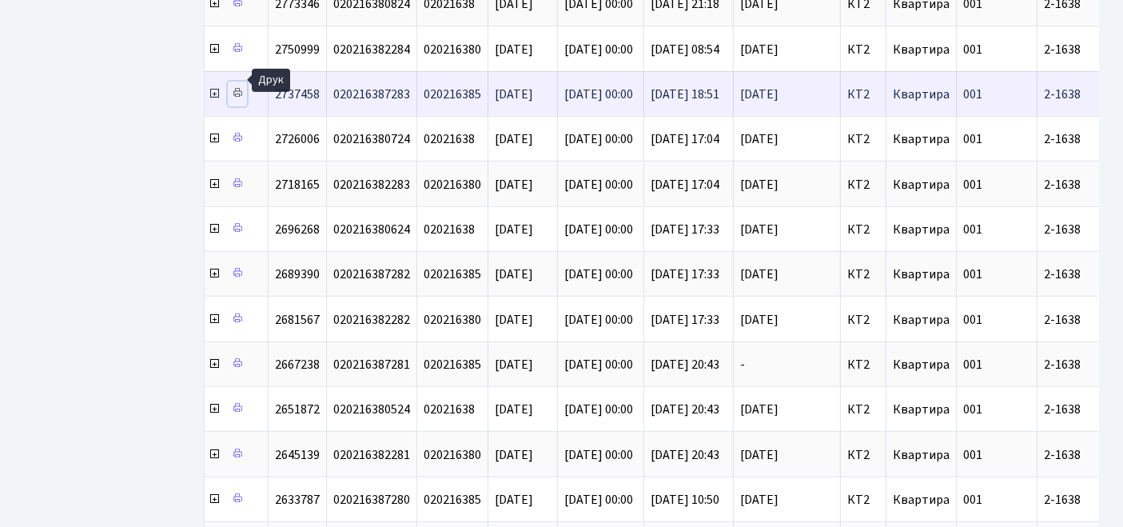
click at [236, 87] on icon at bounding box center [237, 92] width 11 height 11
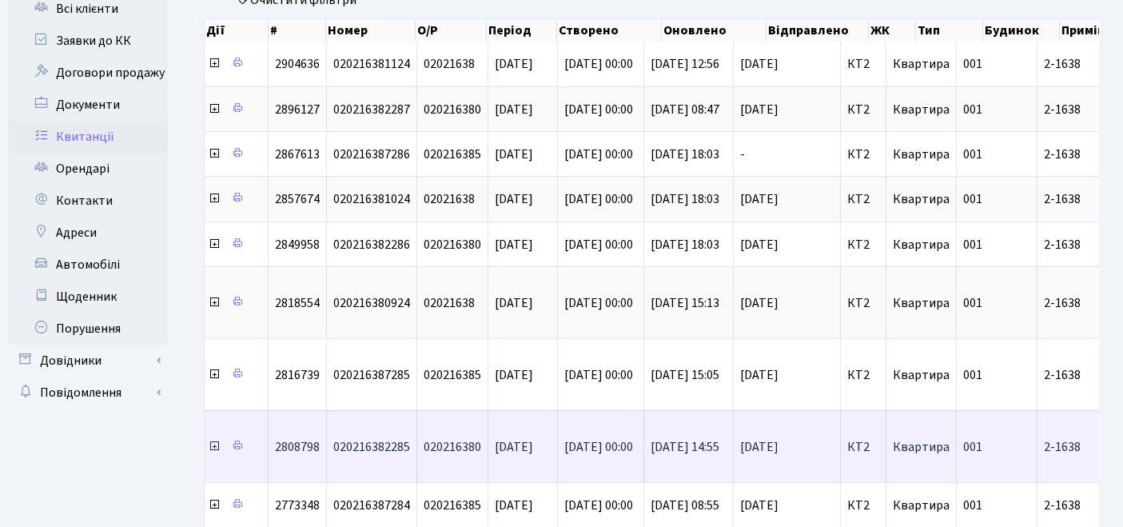
scroll to position [0, 0]
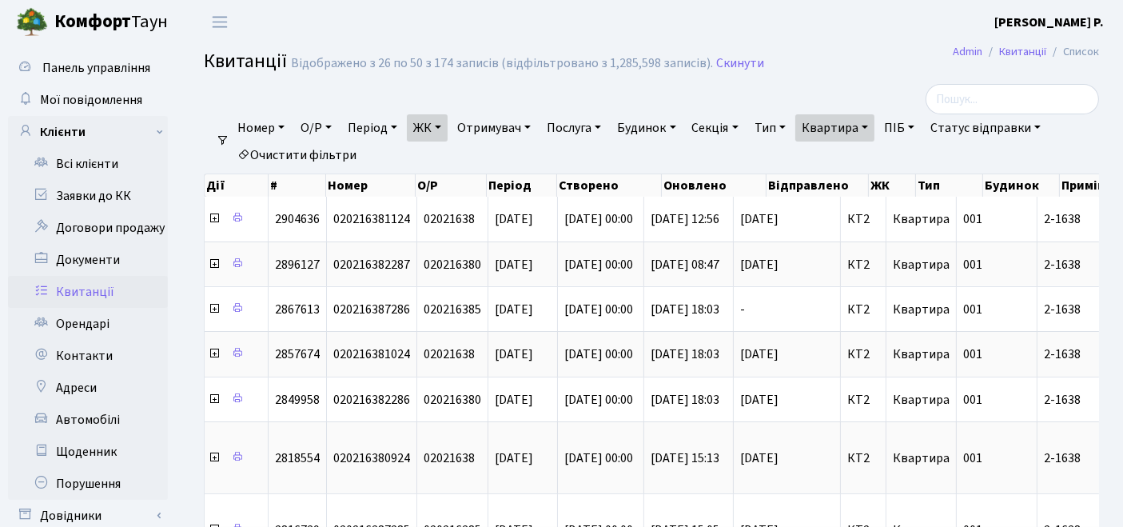
click at [863, 120] on link "Квартира" at bounding box center [834, 127] width 79 height 27
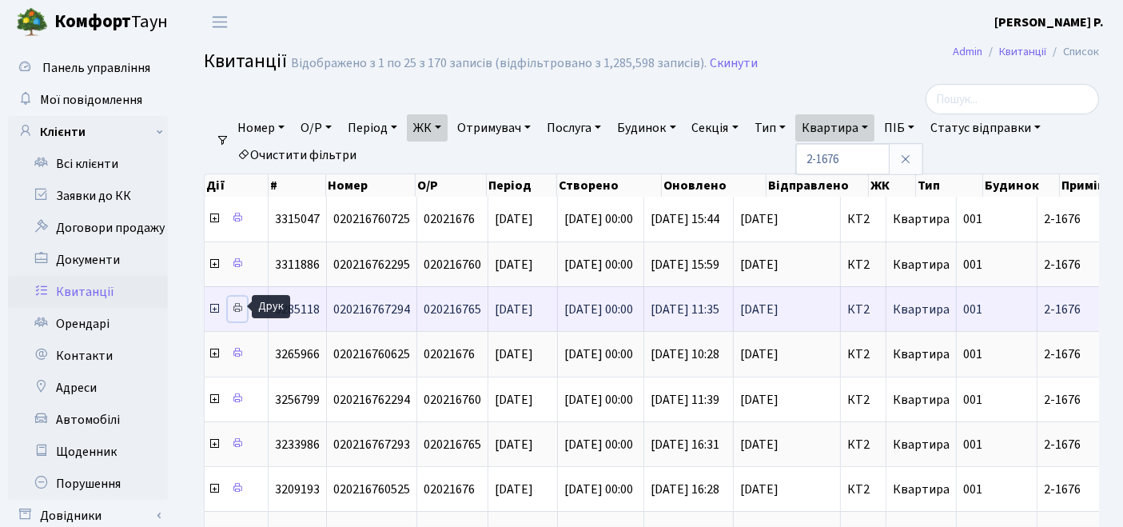
click at [237, 305] on icon at bounding box center [237, 307] width 11 height 11
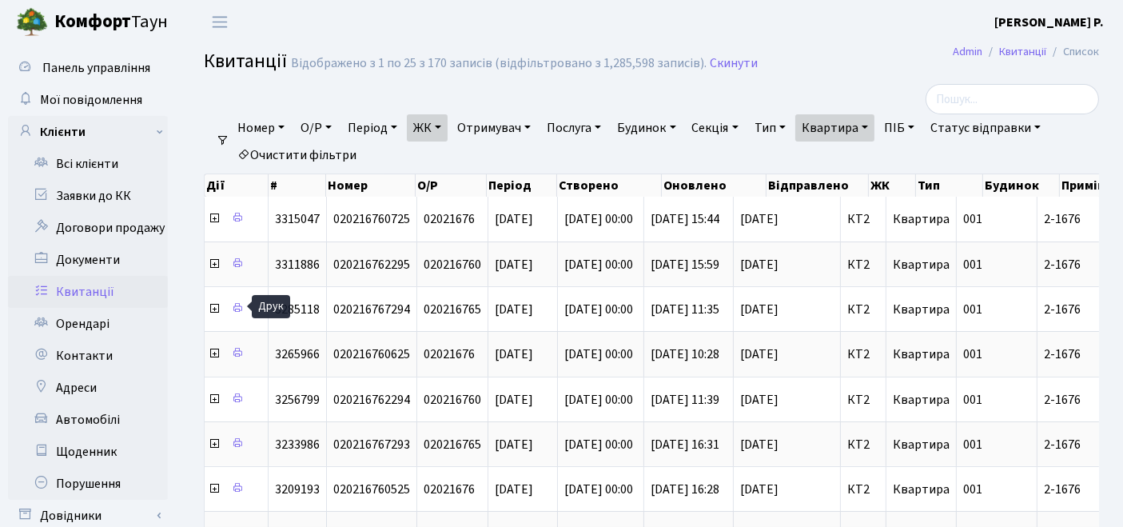
click at [851, 126] on link "Квартира" at bounding box center [834, 127] width 79 height 27
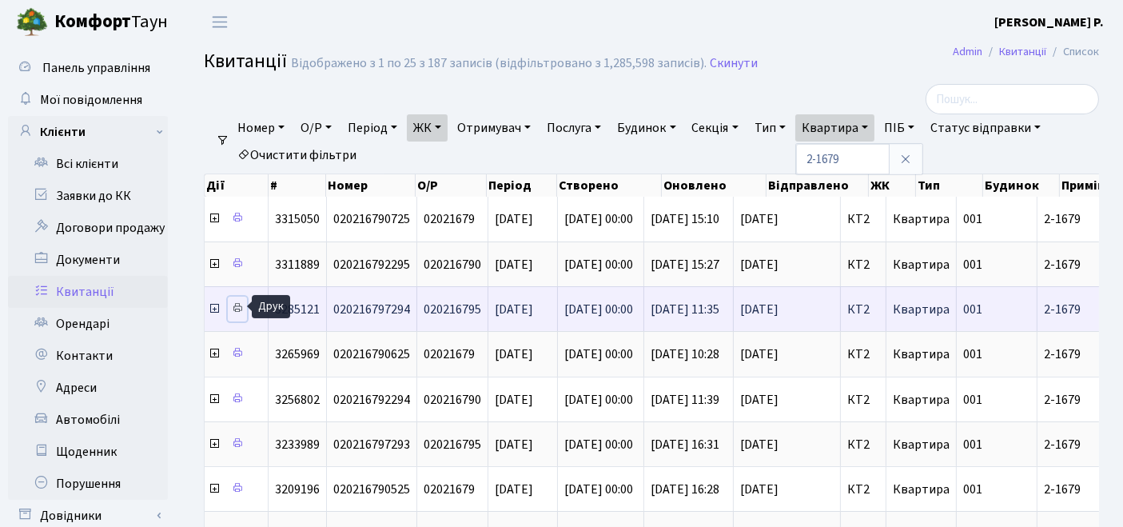
click at [237, 305] on icon at bounding box center [237, 307] width 11 height 11
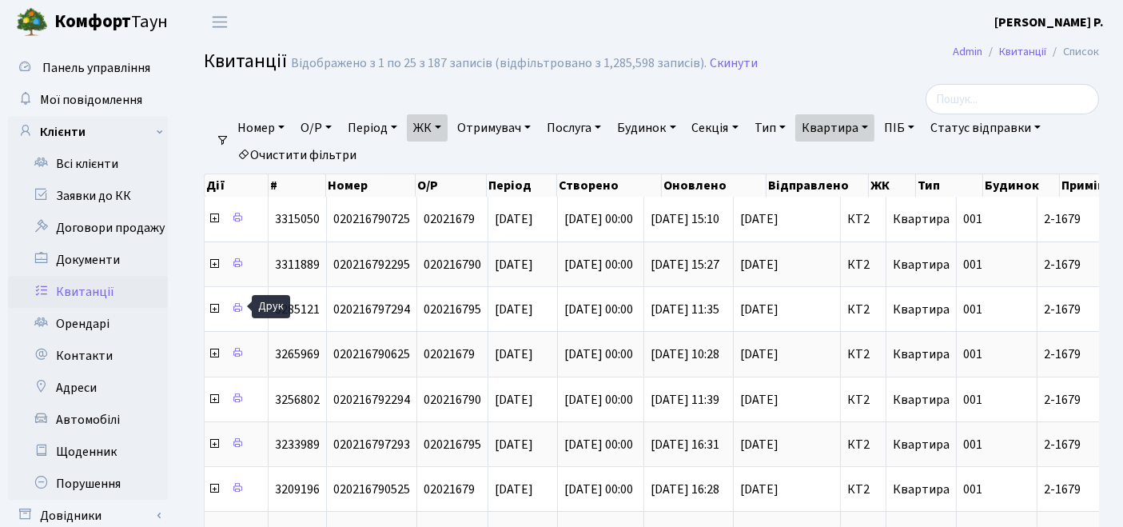
click at [849, 125] on link "Квартира" at bounding box center [834, 127] width 79 height 27
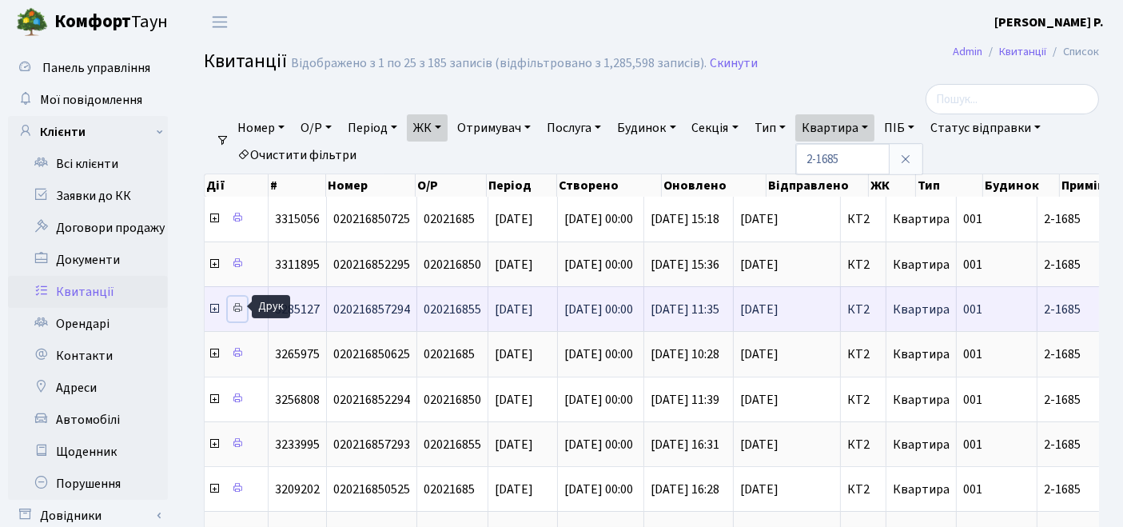
click at [236, 305] on icon at bounding box center [237, 307] width 11 height 11
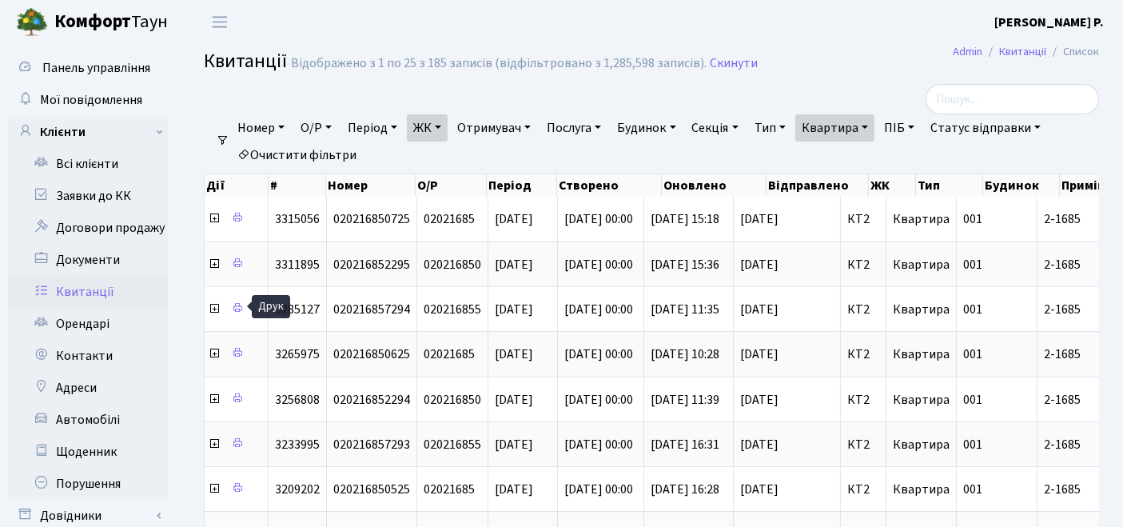
click at [851, 120] on link "Квартира" at bounding box center [834, 127] width 79 height 27
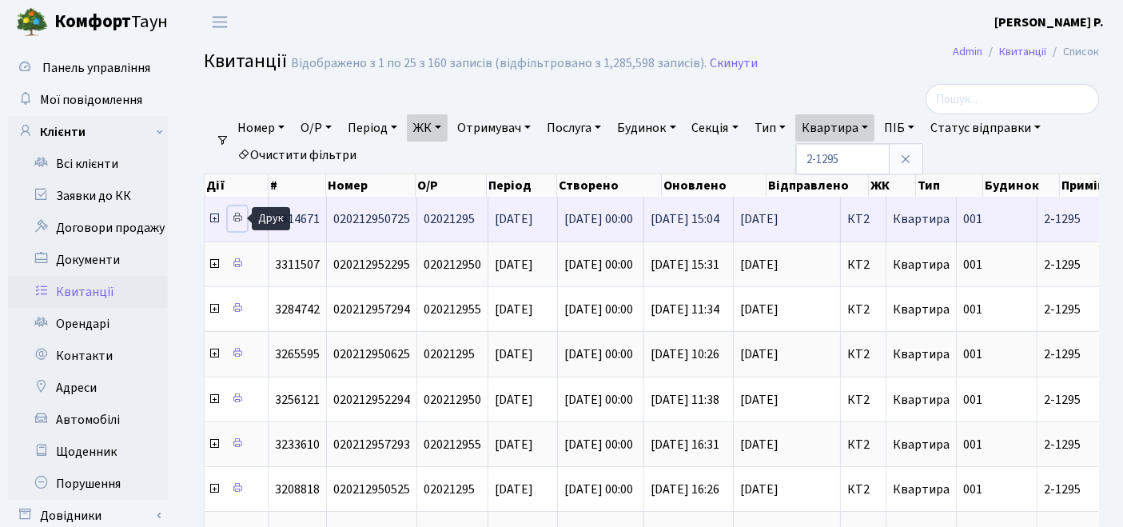
click at [239, 219] on icon at bounding box center [237, 217] width 11 height 11
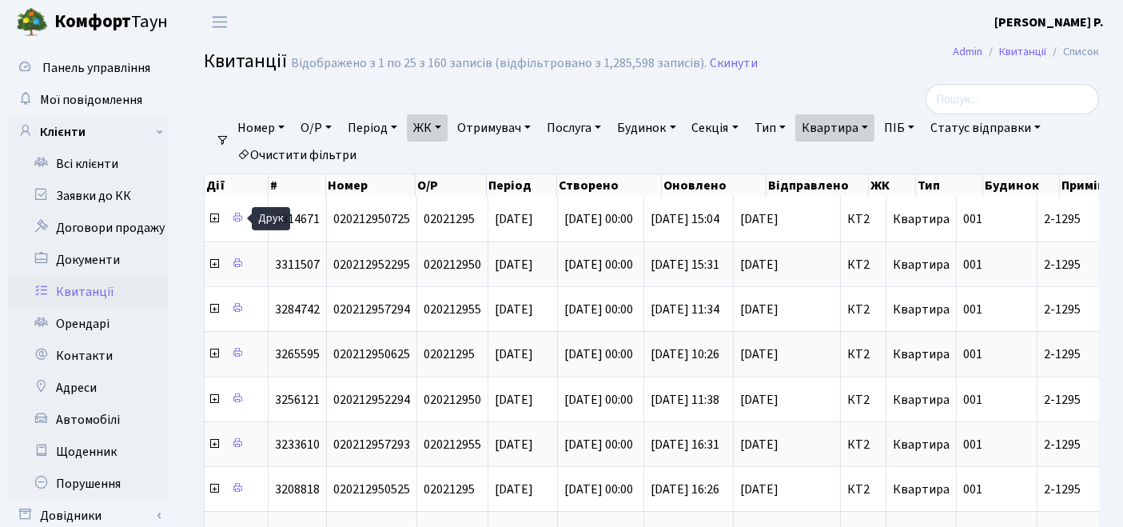
click at [858, 126] on link "Квартира" at bounding box center [834, 127] width 79 height 27
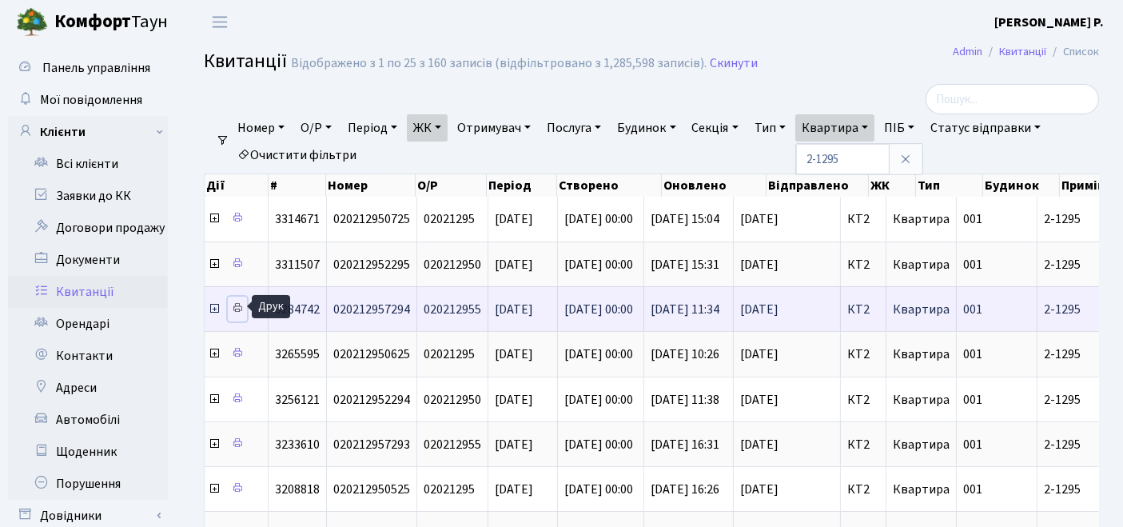
click at [243, 305] on link at bounding box center [237, 309] width 19 height 25
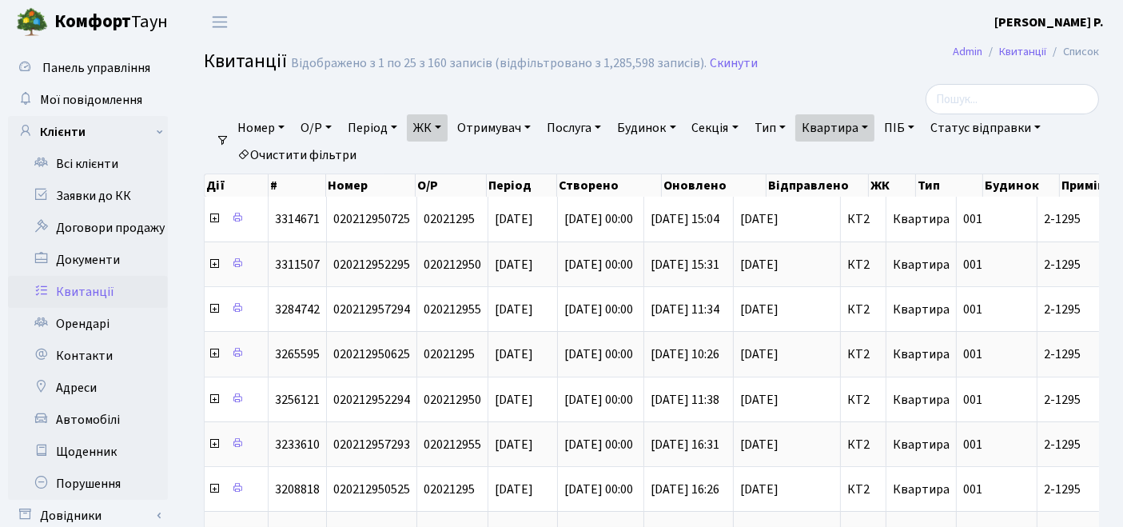
click at [865, 137] on link "Квартира" at bounding box center [834, 127] width 79 height 27
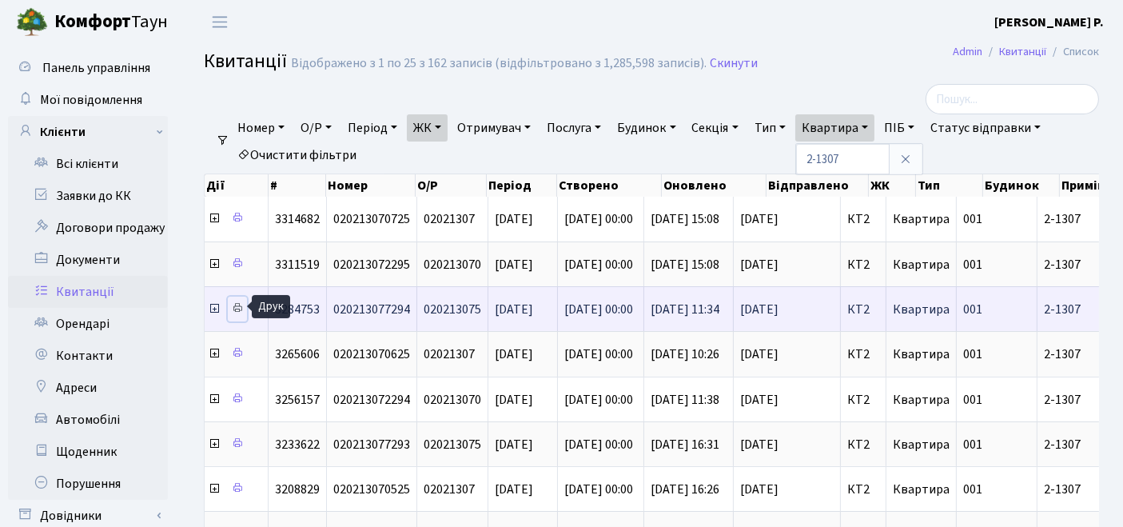
click at [242, 302] on icon at bounding box center [237, 307] width 11 height 11
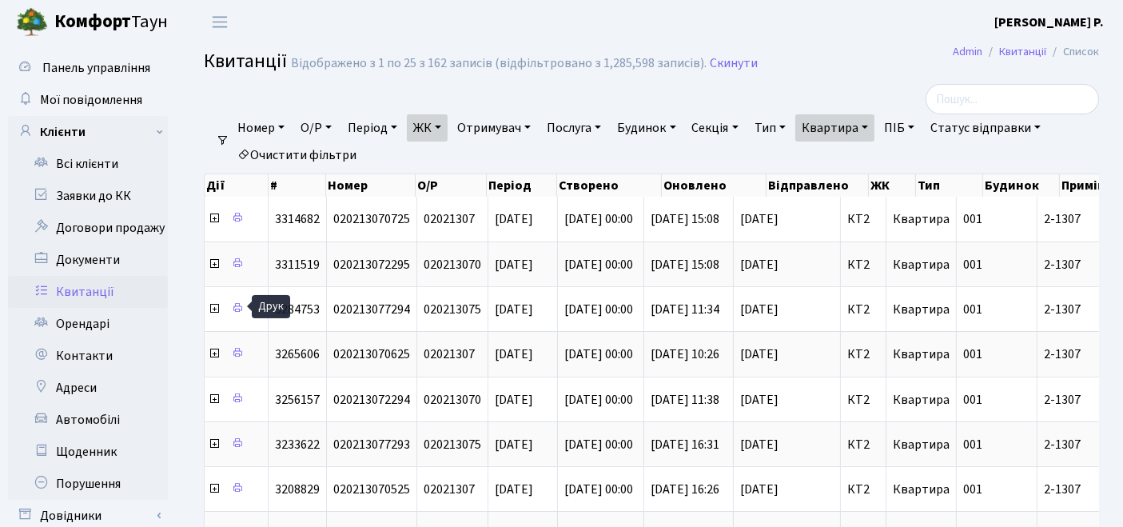
click at [835, 131] on link "Квартира" at bounding box center [834, 127] width 79 height 27
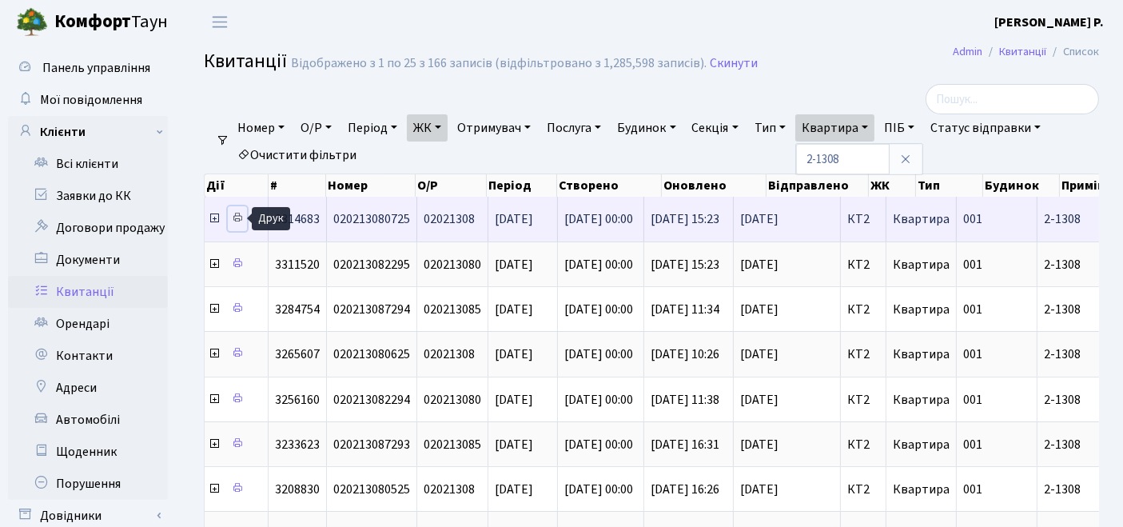
click at [237, 218] on icon at bounding box center [237, 217] width 11 height 11
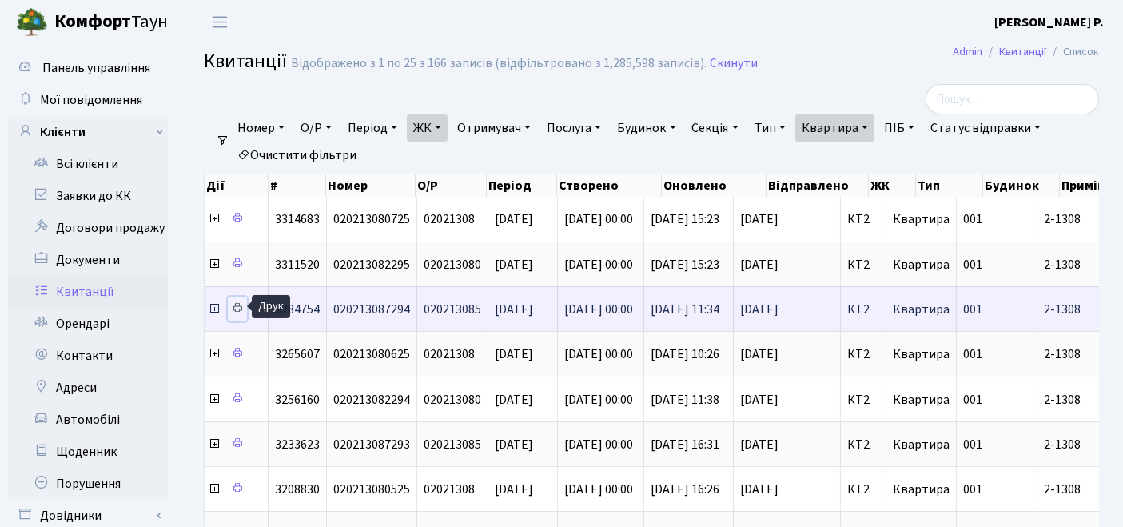
click at [237, 306] on icon at bounding box center [237, 307] width 11 height 11
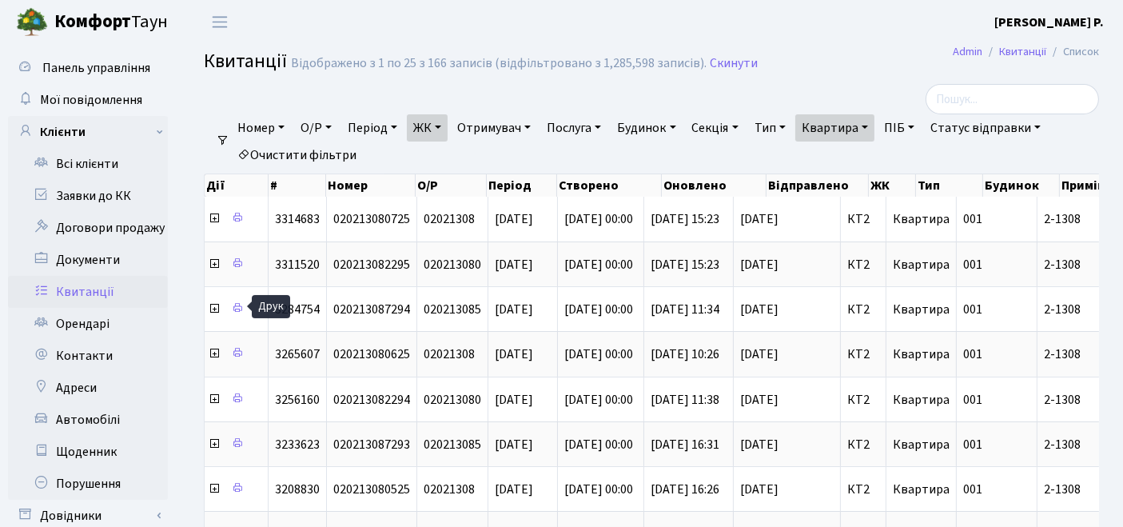
click at [839, 129] on link "Квартира" at bounding box center [834, 127] width 79 height 27
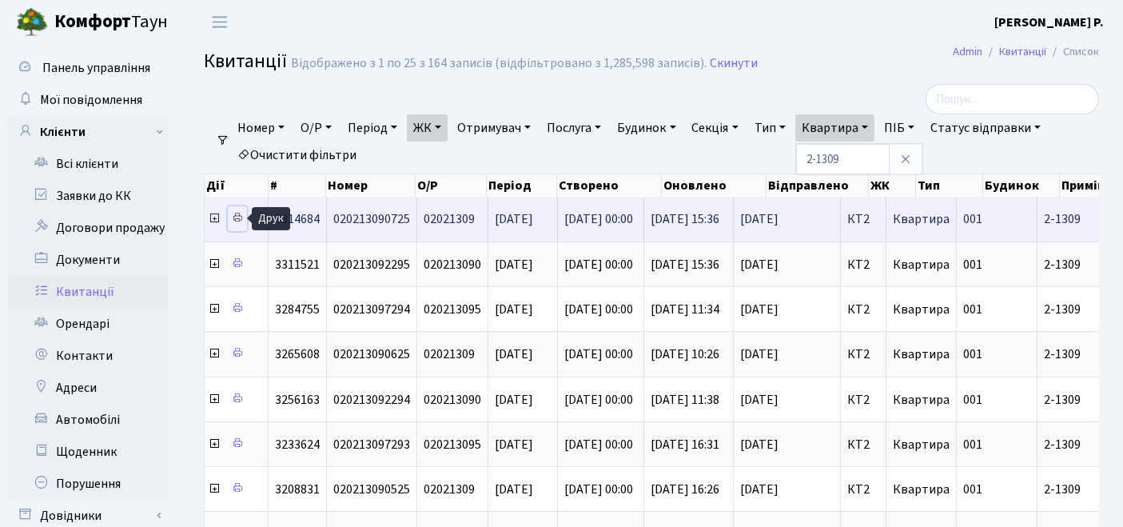
click at [232, 217] on icon at bounding box center [237, 217] width 11 height 11
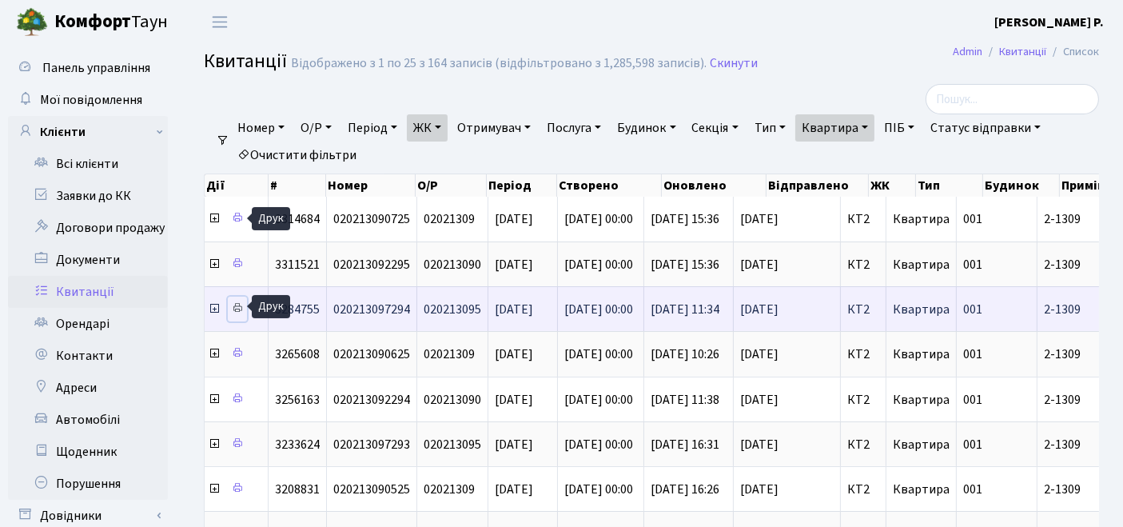
click at [241, 302] on icon at bounding box center [237, 307] width 11 height 11
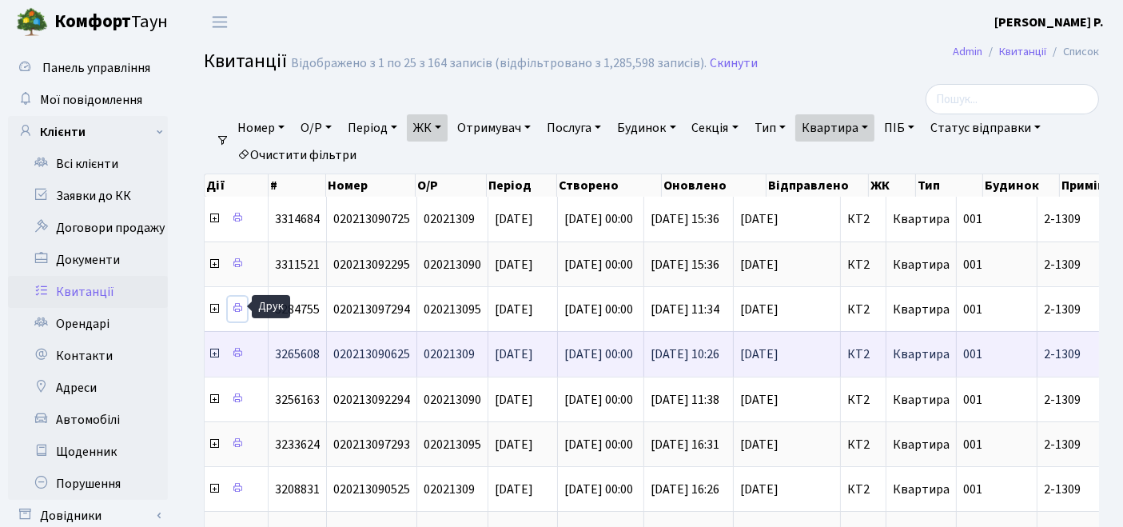
scroll to position [89, 0]
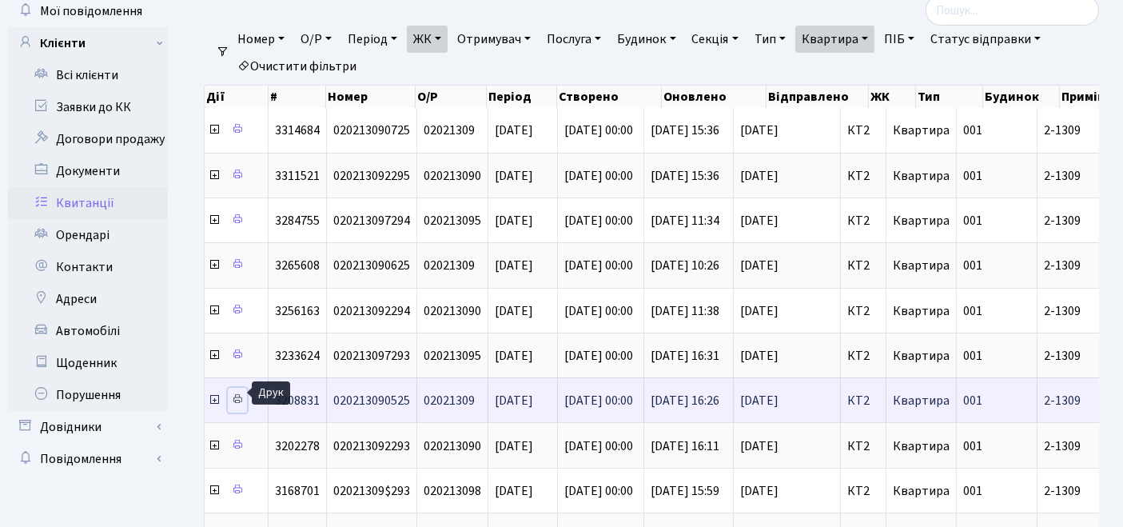
click at [236, 393] on icon at bounding box center [237, 398] width 11 height 11
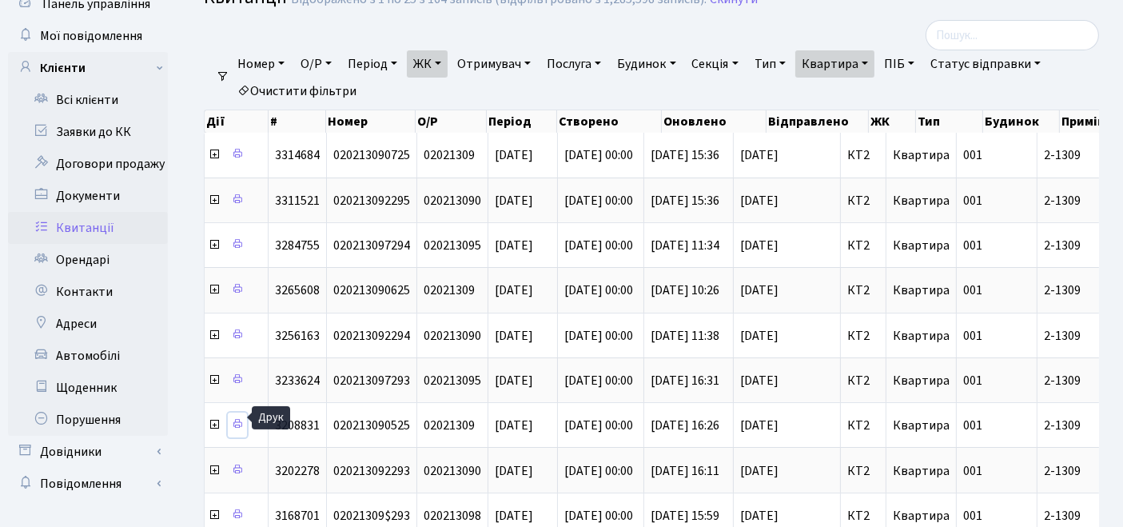
scroll to position [0, 0]
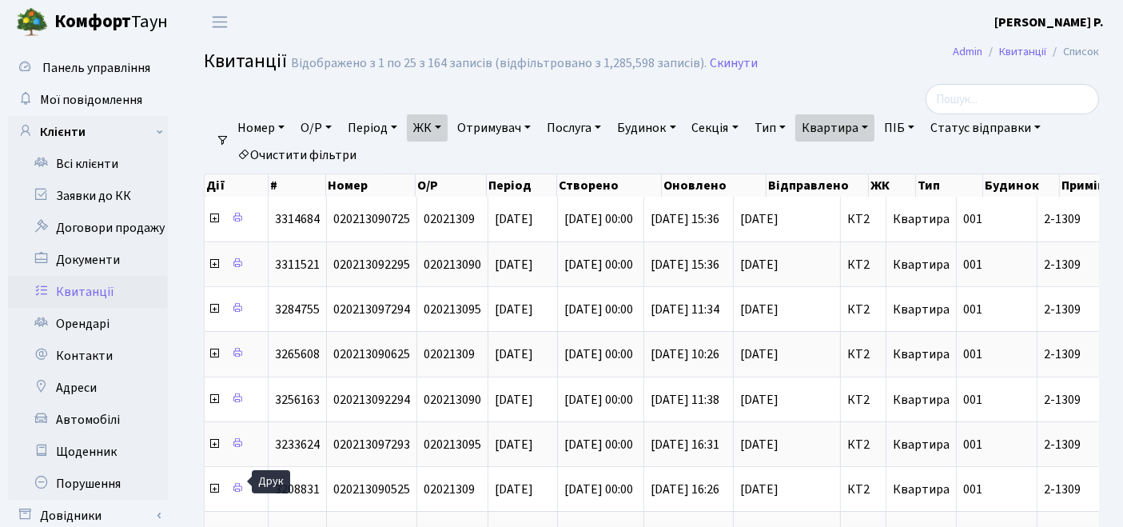
click at [874, 123] on link "Квартира" at bounding box center [834, 127] width 79 height 27
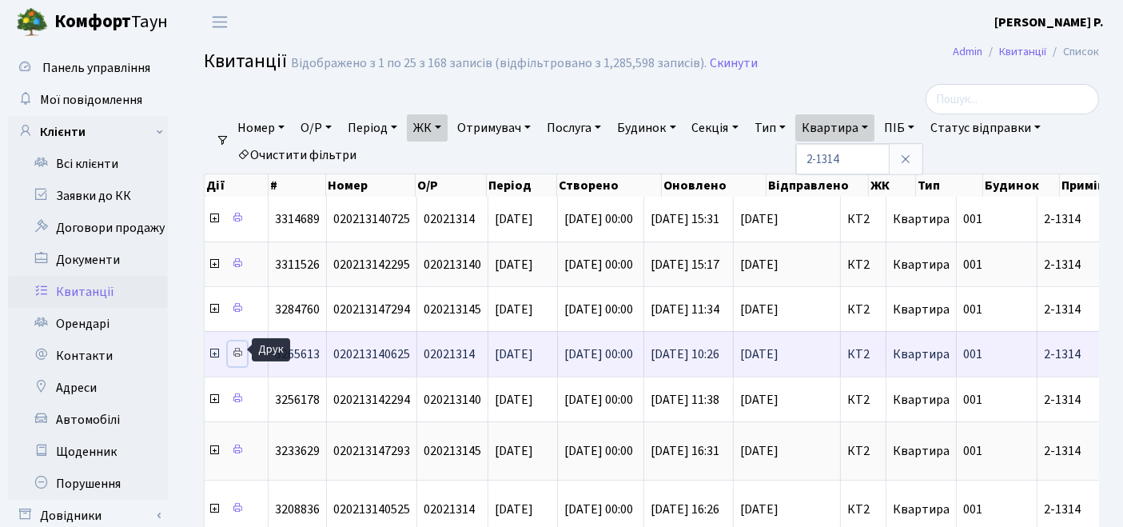
click at [237, 350] on icon at bounding box center [237, 352] width 11 height 11
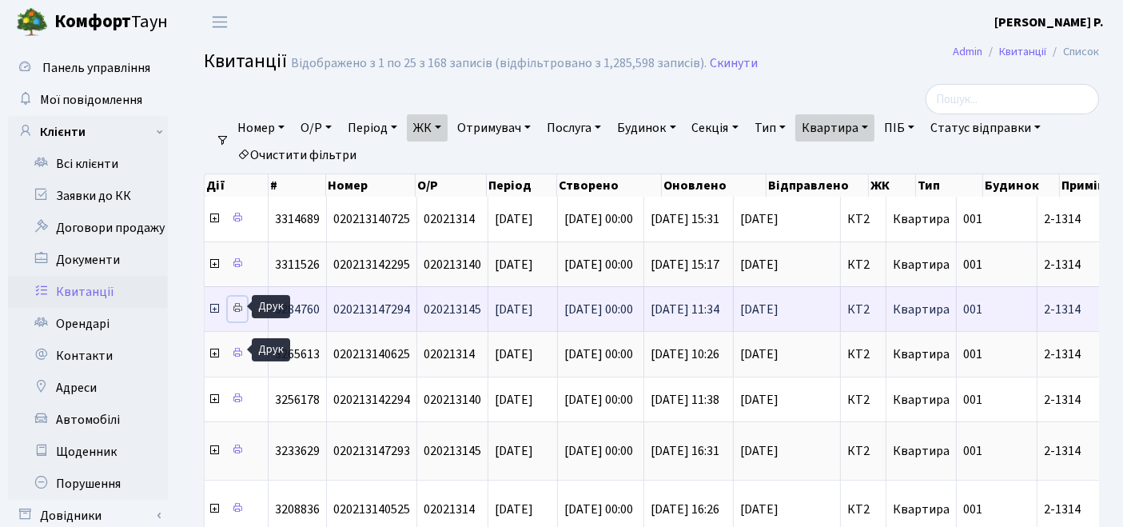
click at [241, 302] on icon at bounding box center [237, 307] width 11 height 11
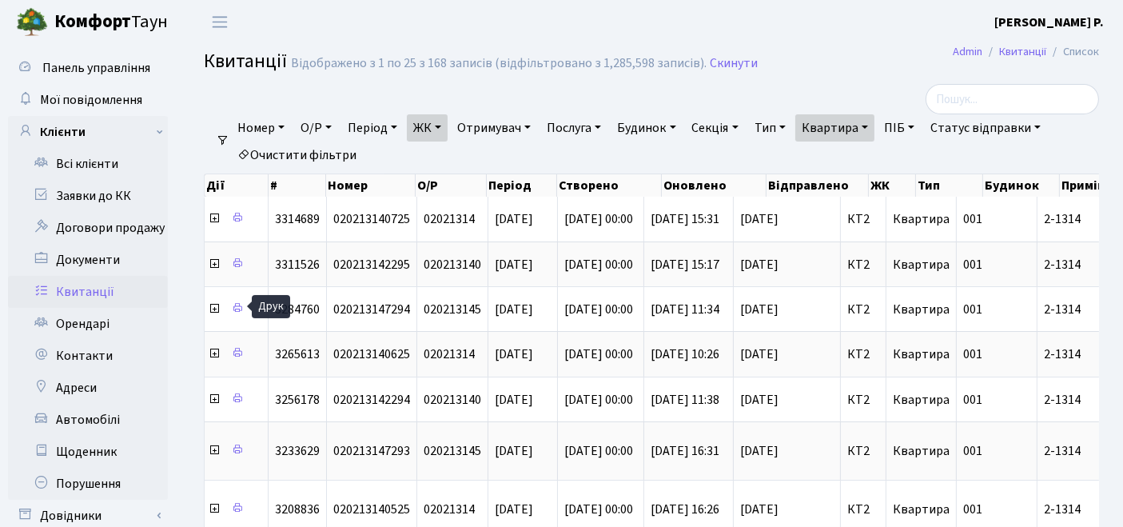
click at [851, 126] on link "Квартира" at bounding box center [834, 127] width 79 height 27
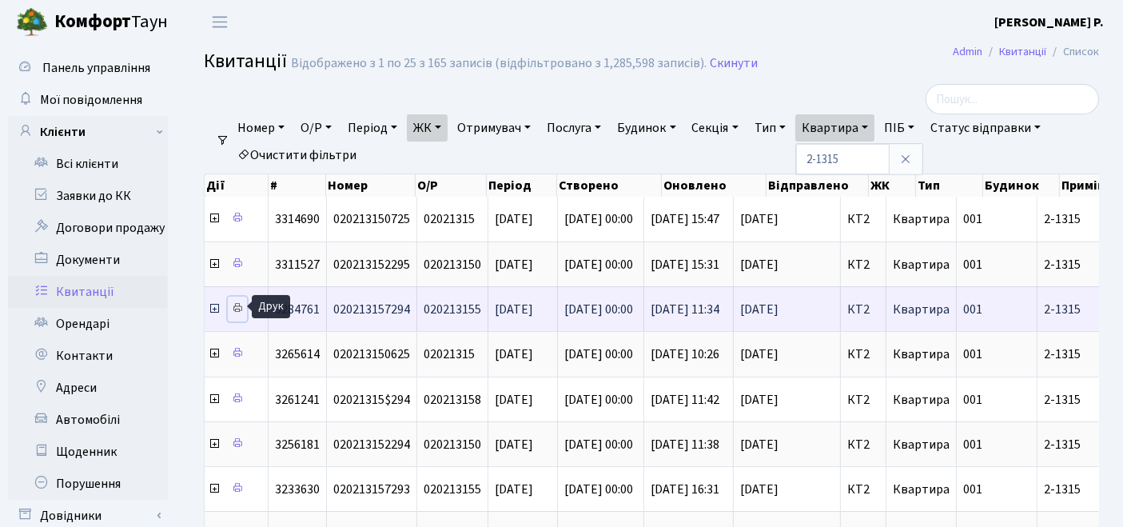
click at [239, 305] on icon at bounding box center [237, 307] width 11 height 11
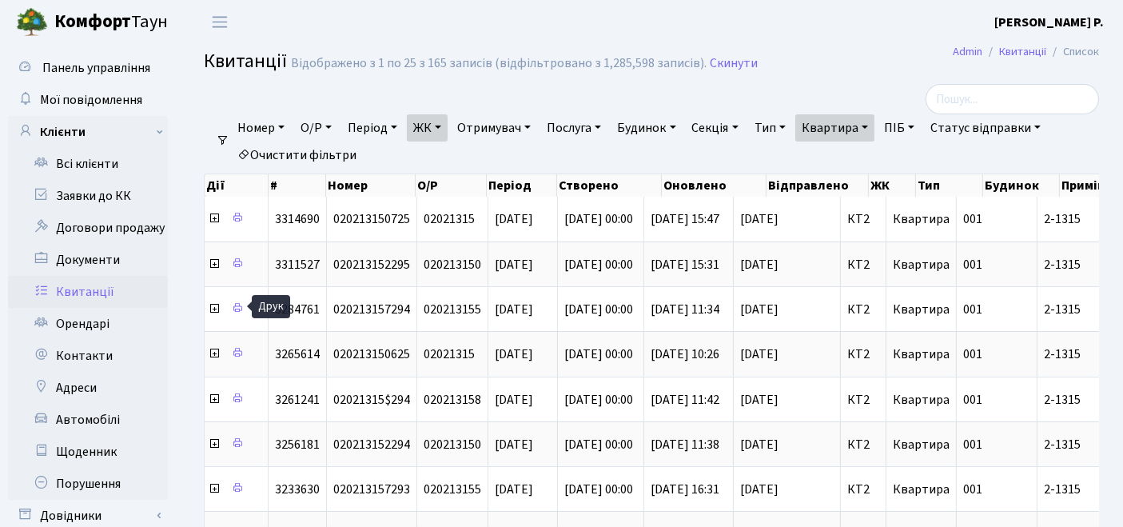
click at [850, 121] on link "Квартира" at bounding box center [834, 127] width 79 height 27
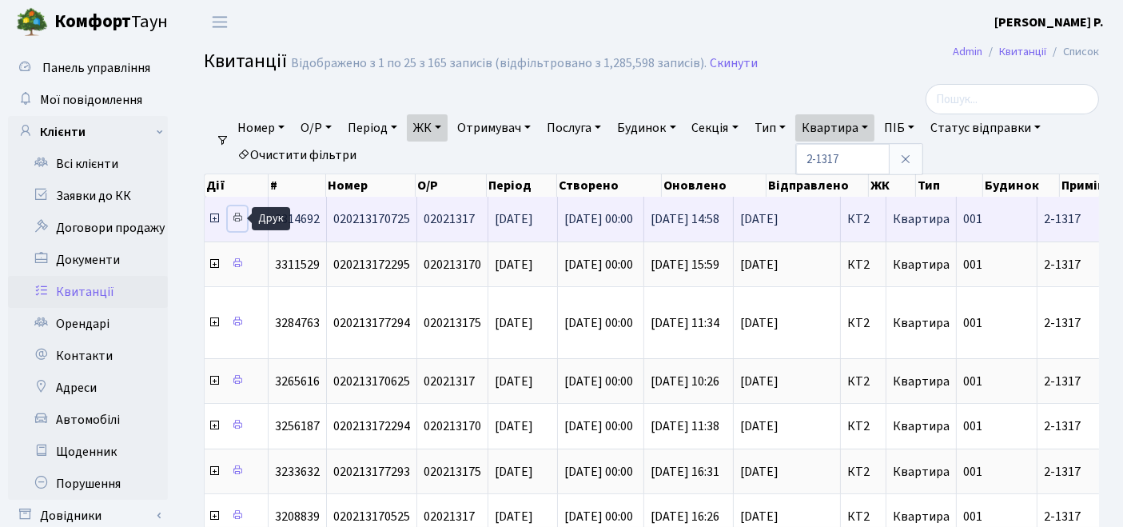
click at [235, 217] on icon at bounding box center [237, 217] width 11 height 11
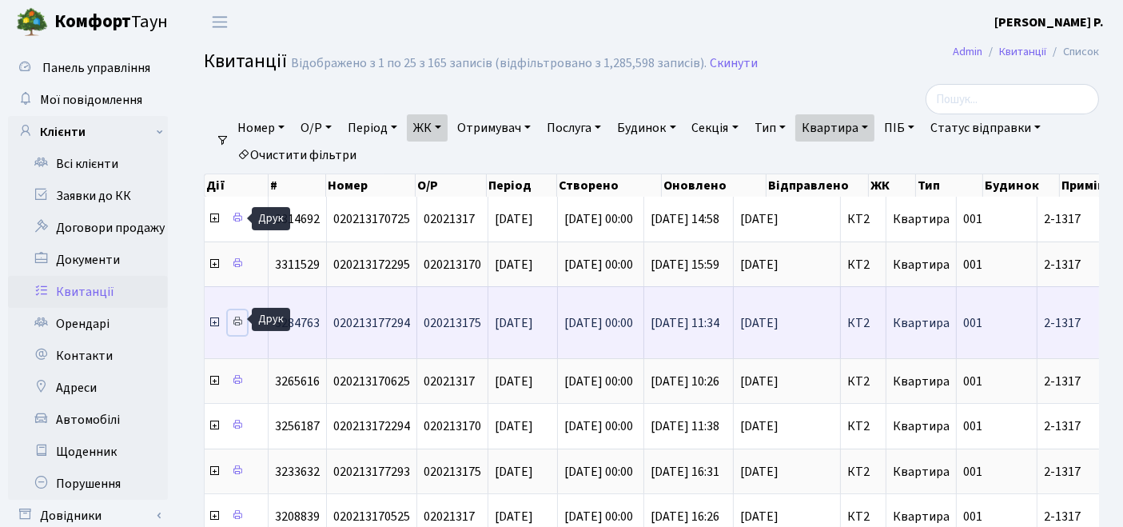
click at [235, 316] on icon at bounding box center [237, 321] width 11 height 11
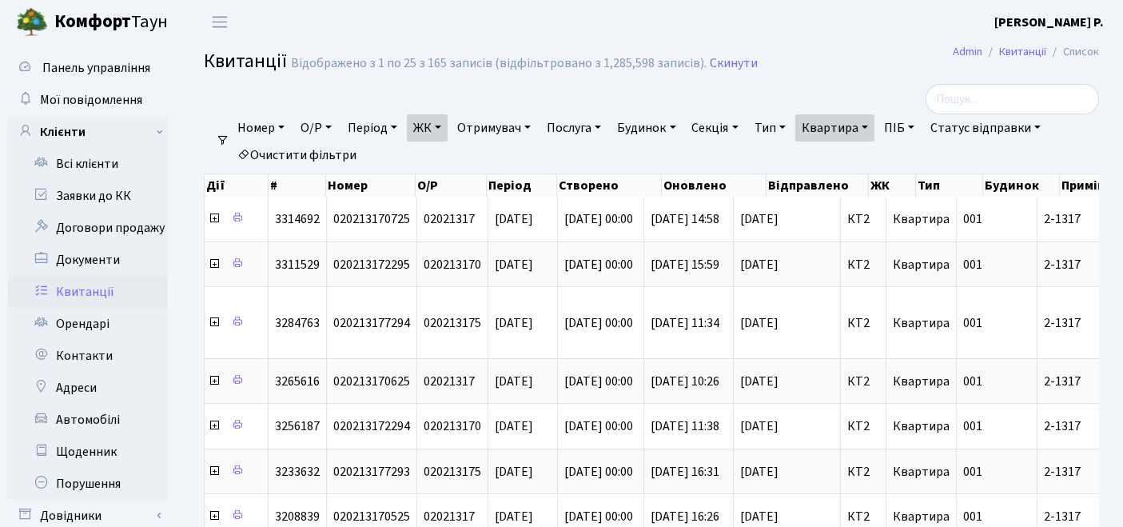
click at [323, 156] on link "Очистити фільтри" at bounding box center [297, 154] width 132 height 27
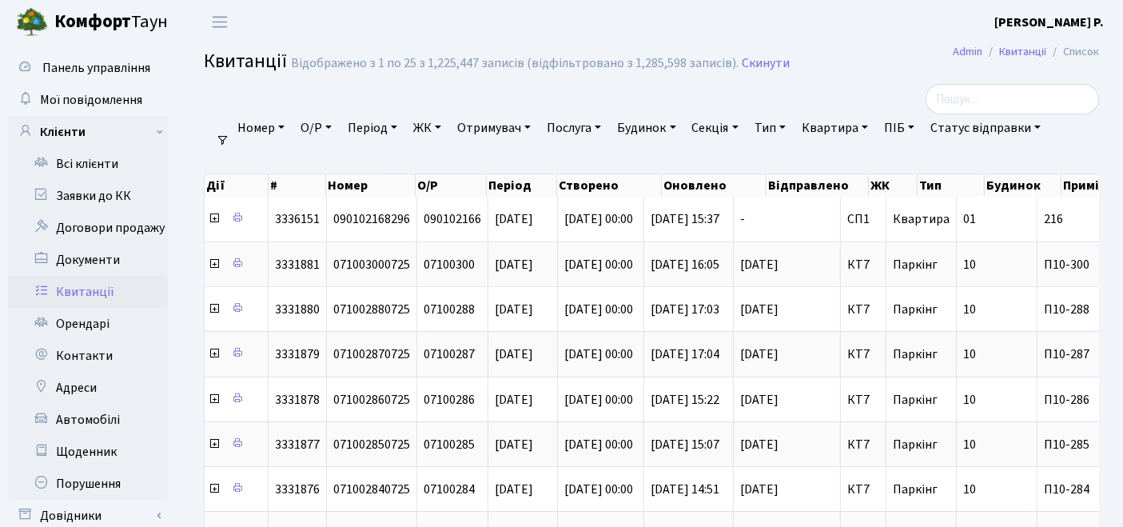
click at [436, 126] on link "ЖК" at bounding box center [427, 127] width 41 height 27
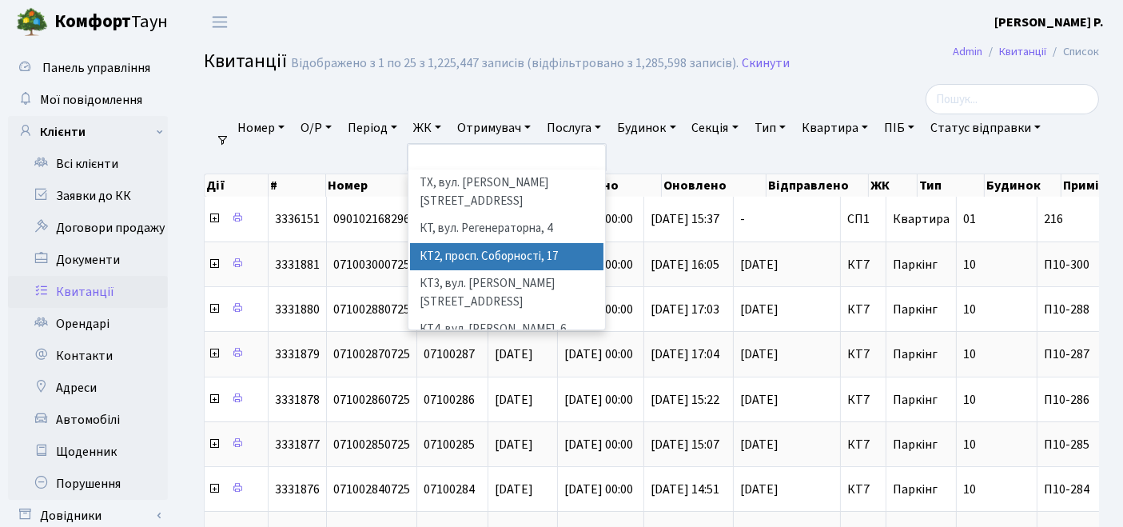
click at [460, 243] on li "КТ2, просп. Соборності, 17" at bounding box center [507, 257] width 194 height 28
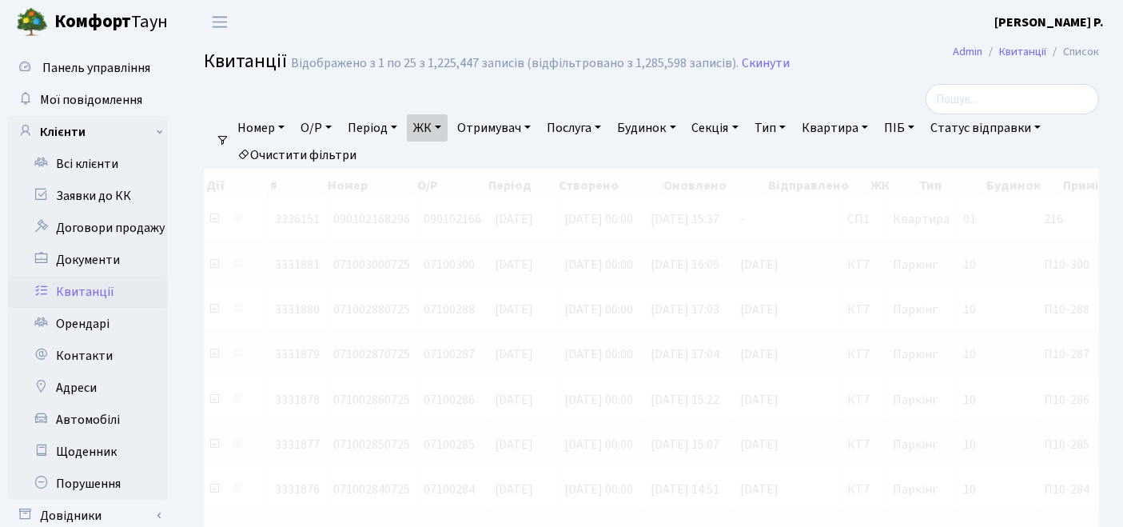
click at [820, 131] on link "Квартира" at bounding box center [834, 127] width 79 height 27
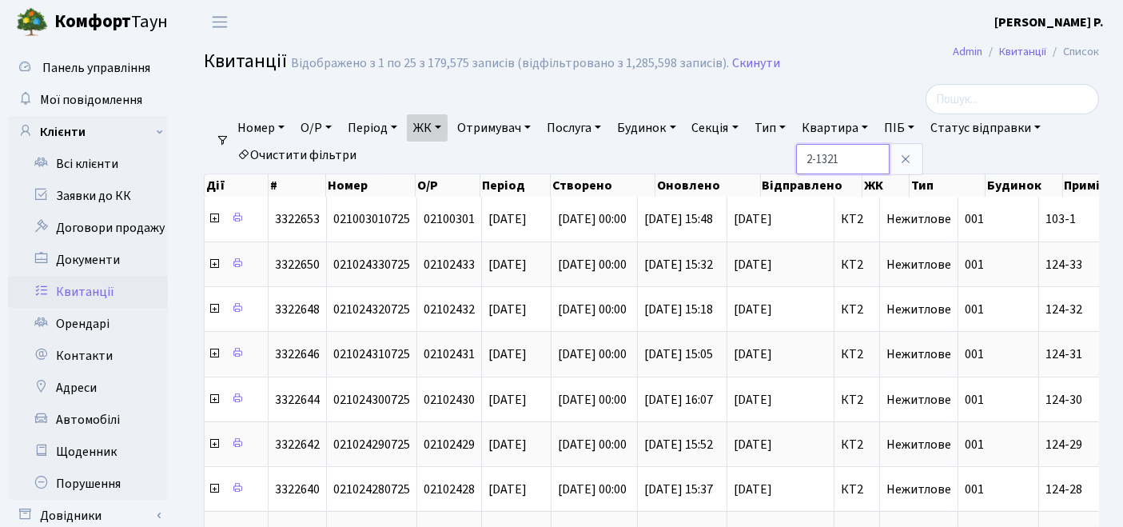
type input "2-1321"
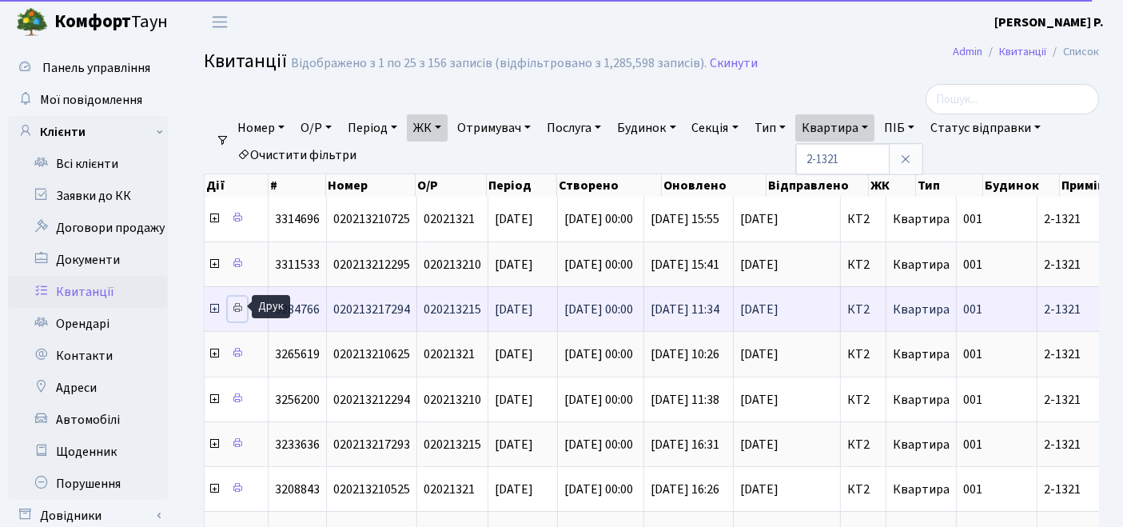
click at [235, 307] on icon at bounding box center [237, 307] width 11 height 11
